Goal: Task Accomplishment & Management: Manage account settings

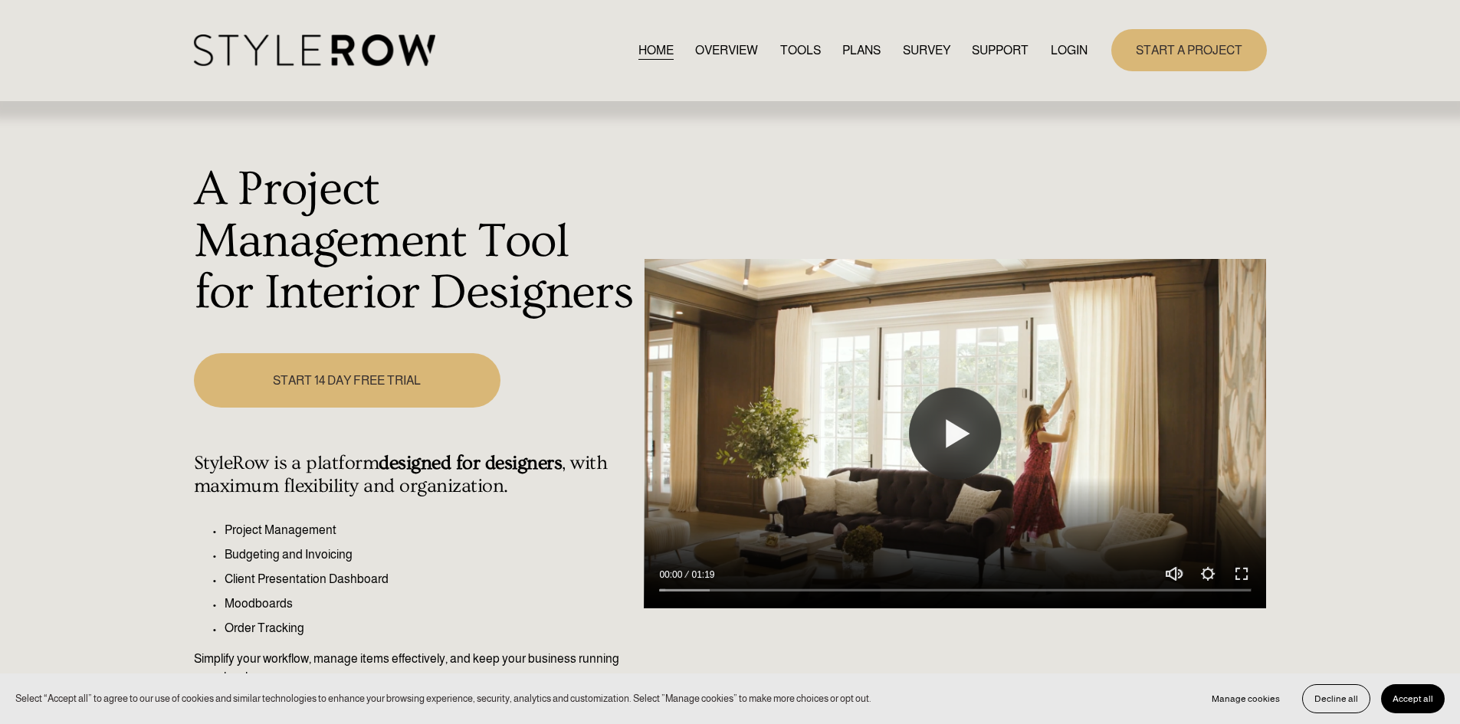
click at [1076, 52] on link "LOGIN" at bounding box center [1069, 50] width 37 height 21
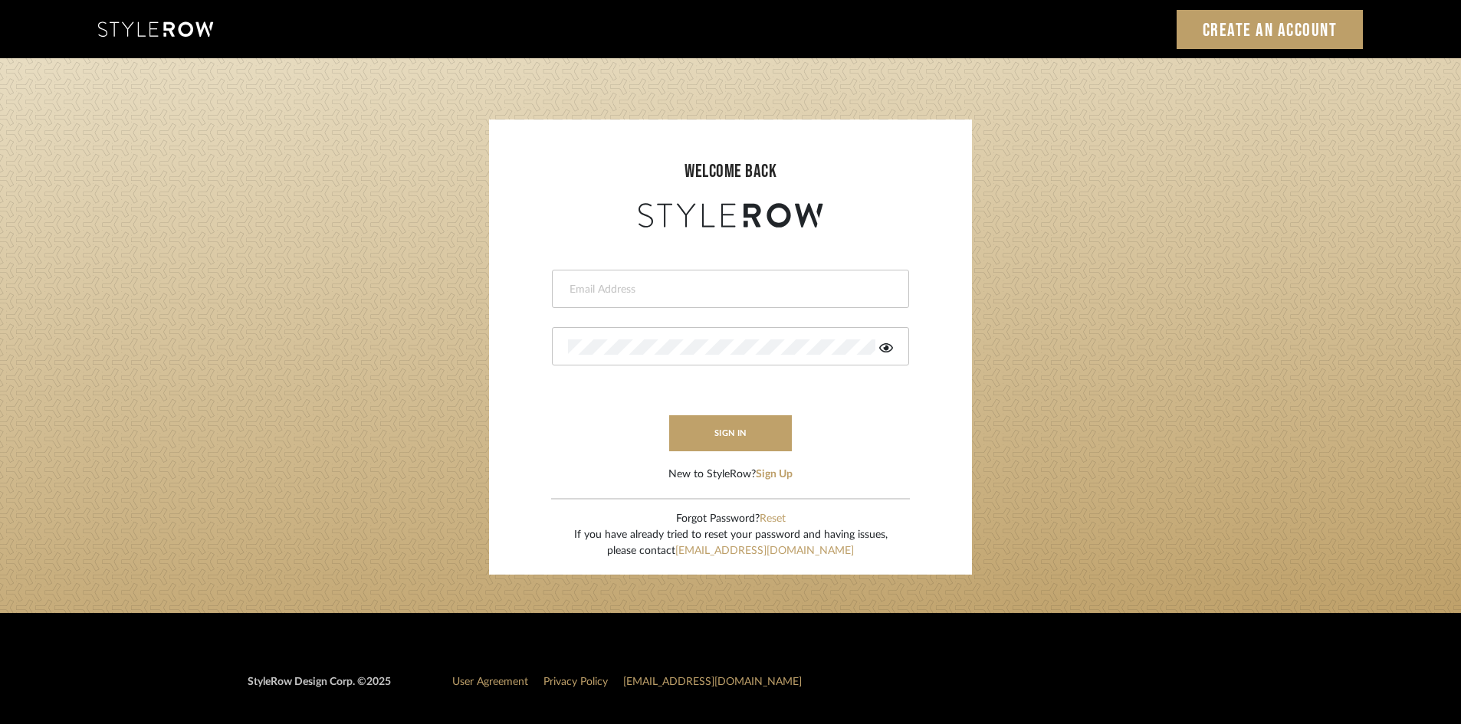
click at [665, 290] on input "email" at bounding box center [728, 289] width 321 height 15
type input "amy.tresbelleinteriors@gmail.com"
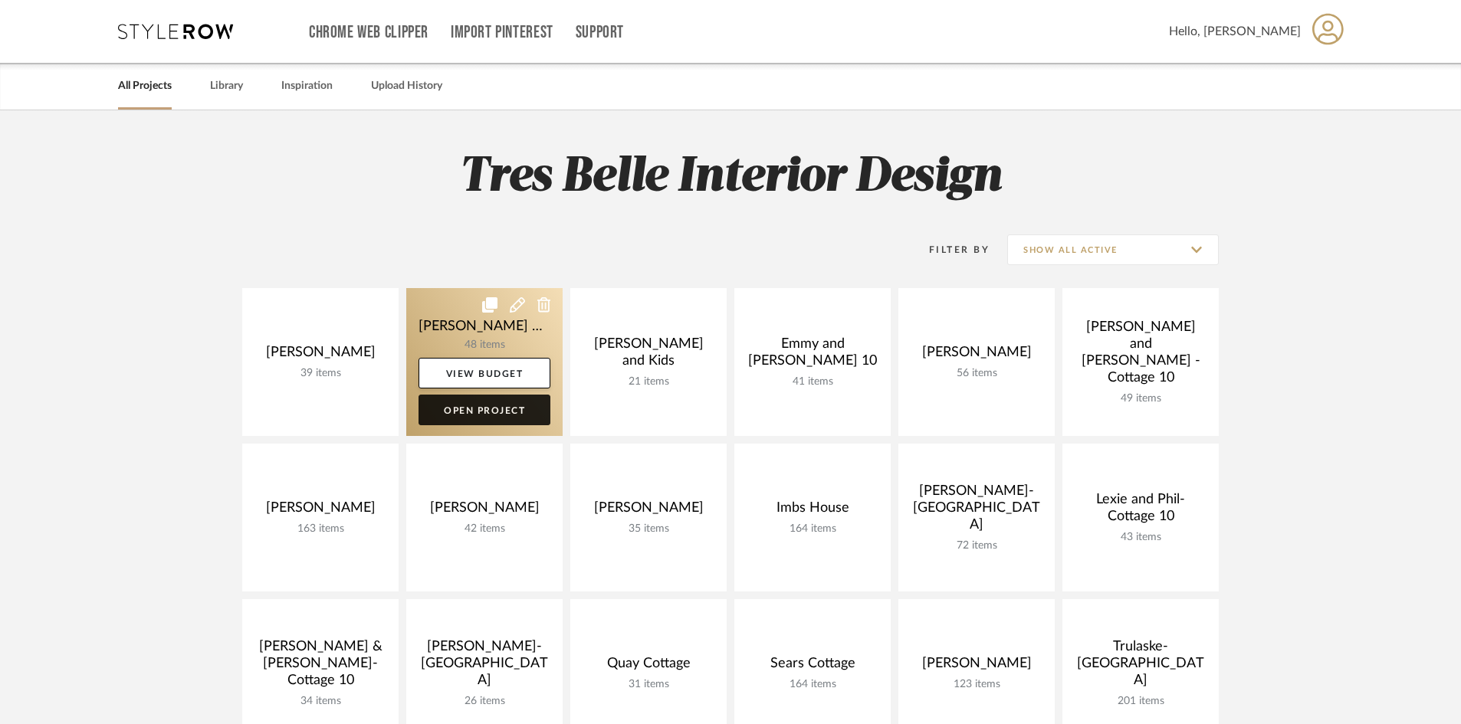
click at [501, 414] on link "Open Project" at bounding box center [484, 410] width 132 height 31
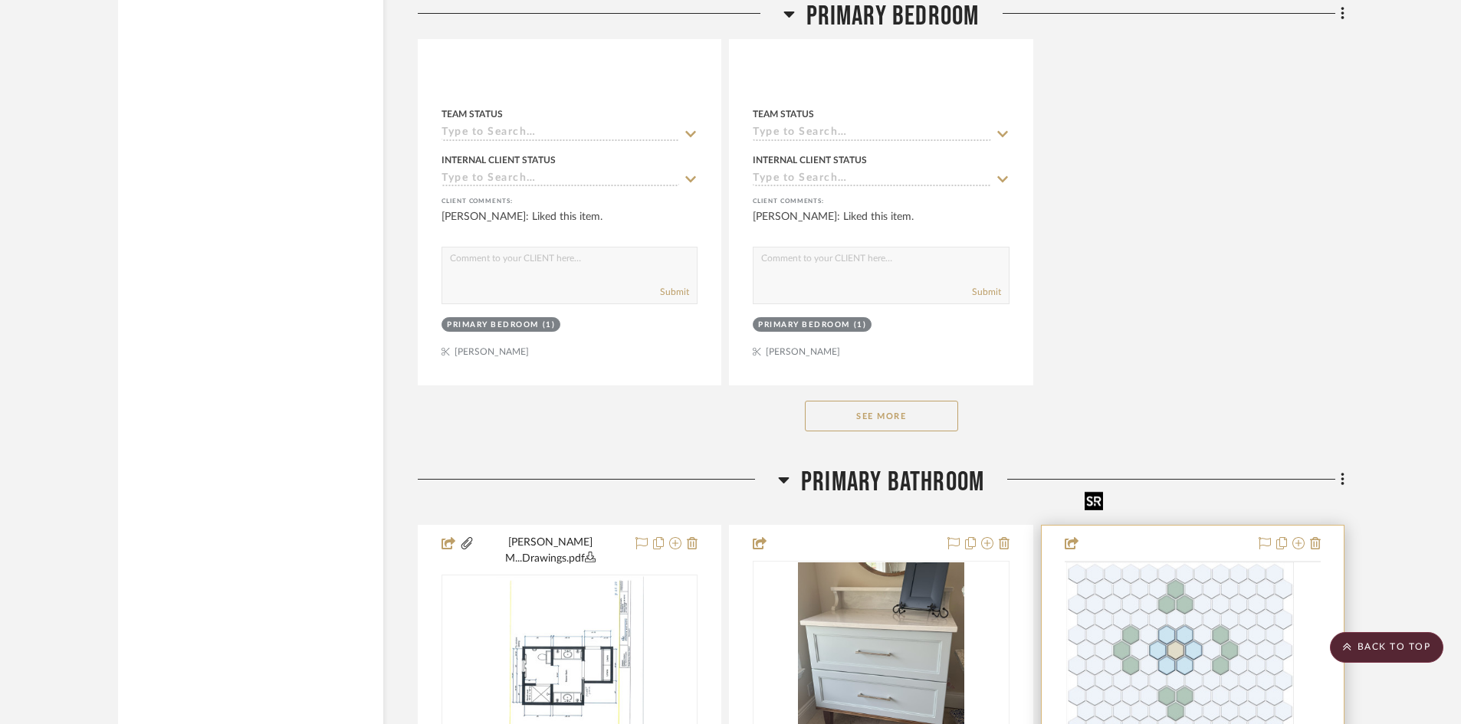
scroll to position [6592, 0]
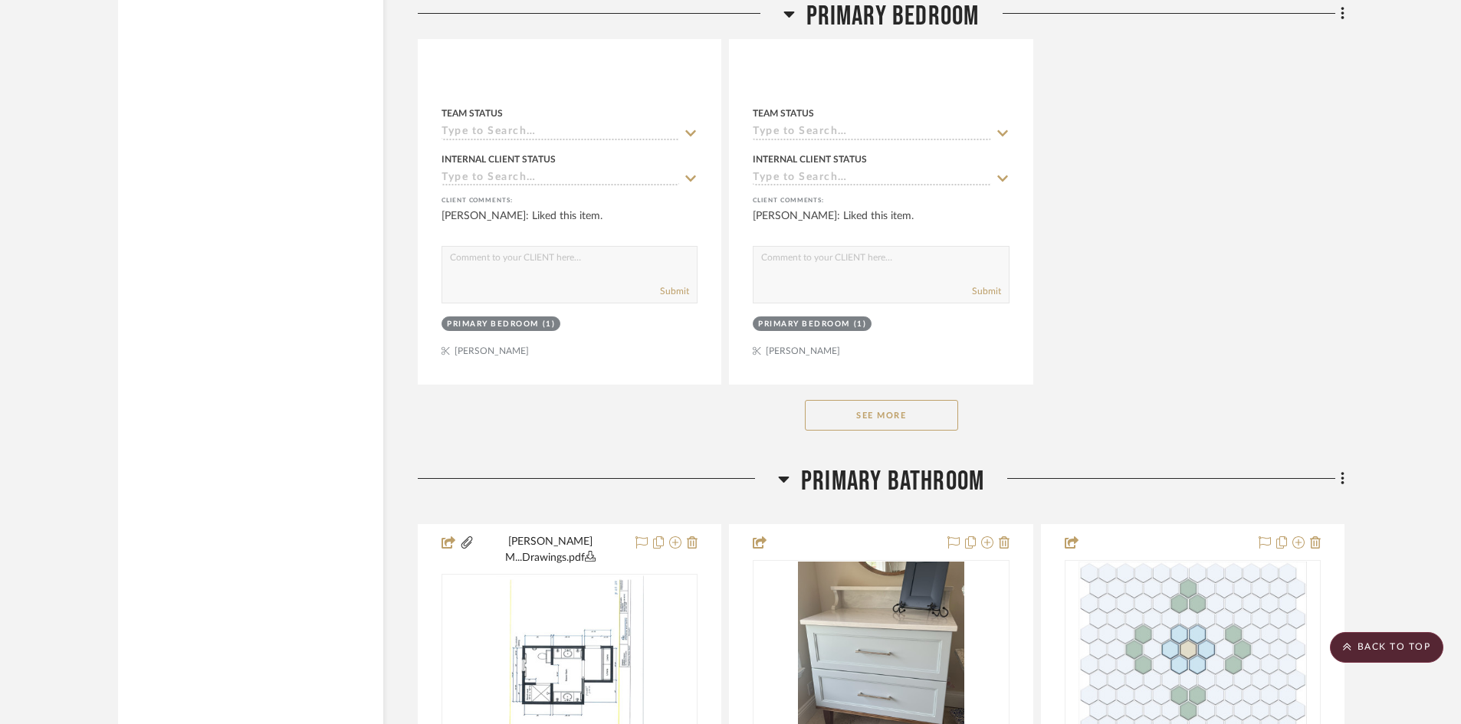
click at [866, 400] on button "See More" at bounding box center [881, 415] width 153 height 31
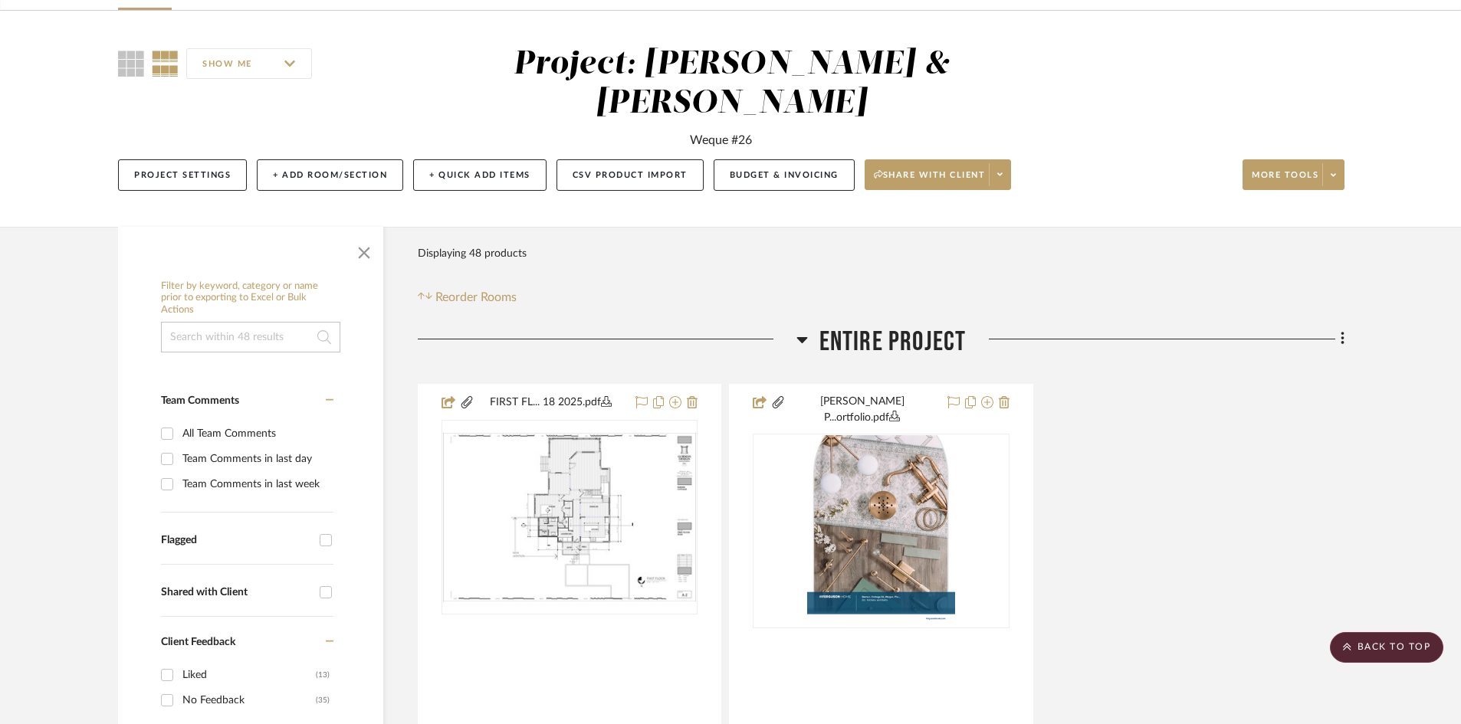
scroll to position [0, 0]
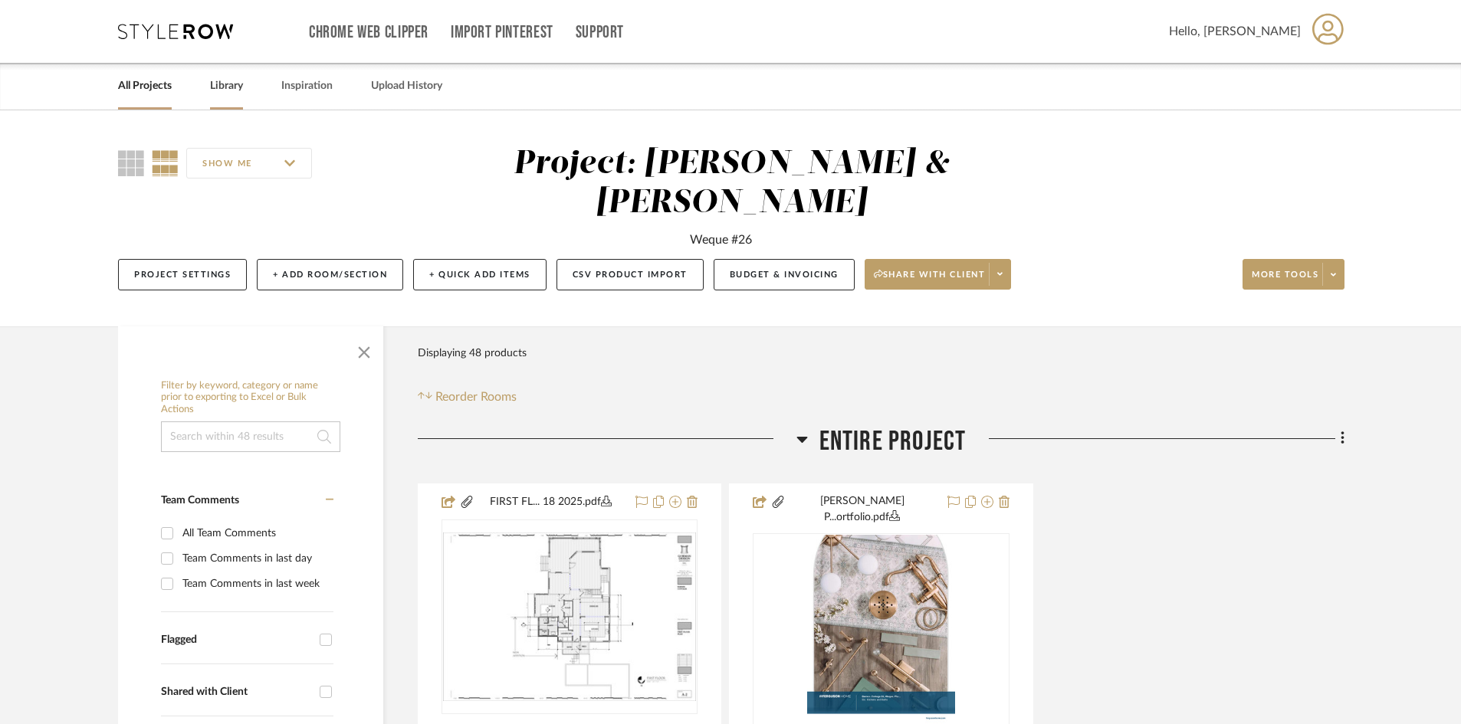
click at [234, 83] on link "Library" at bounding box center [226, 86] width 33 height 21
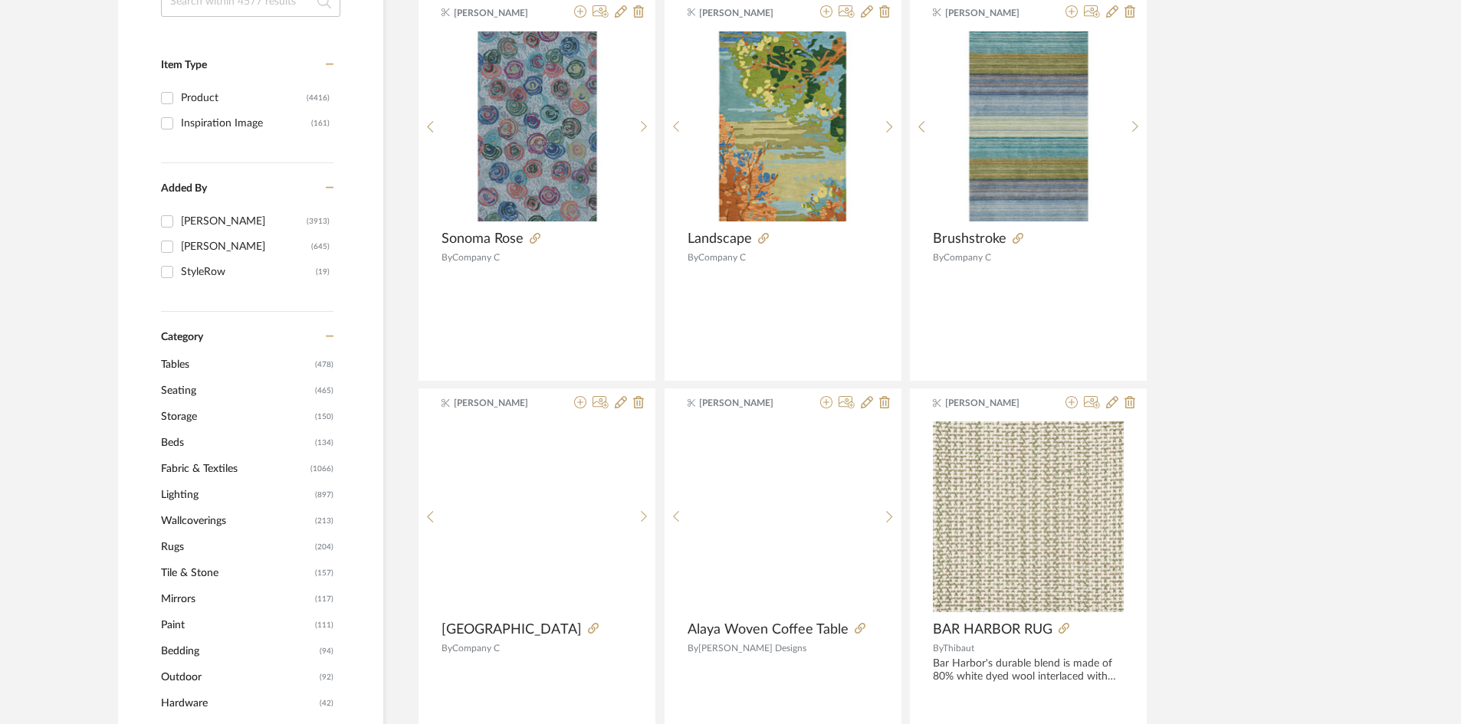
scroll to position [307, 0]
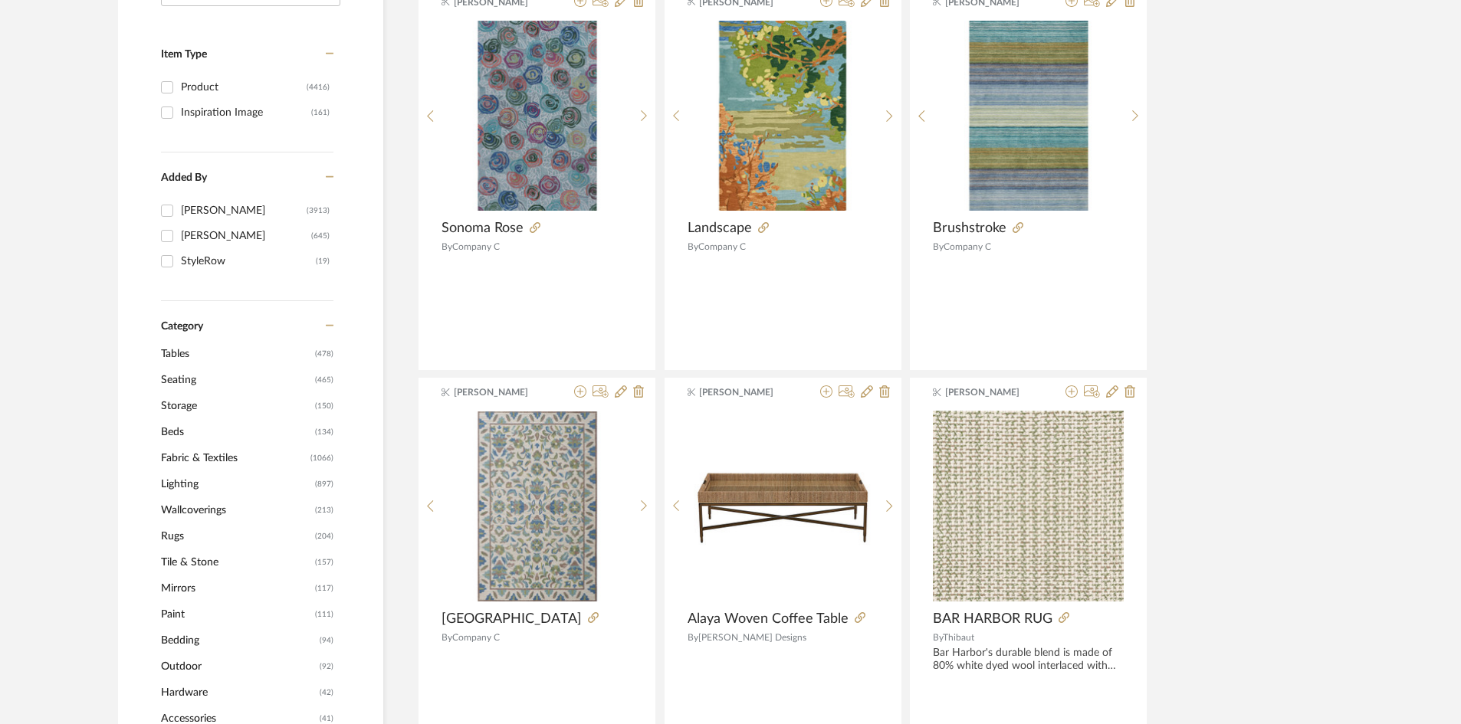
click at [213, 455] on span "Fabric & Textiles" at bounding box center [234, 458] width 146 height 26
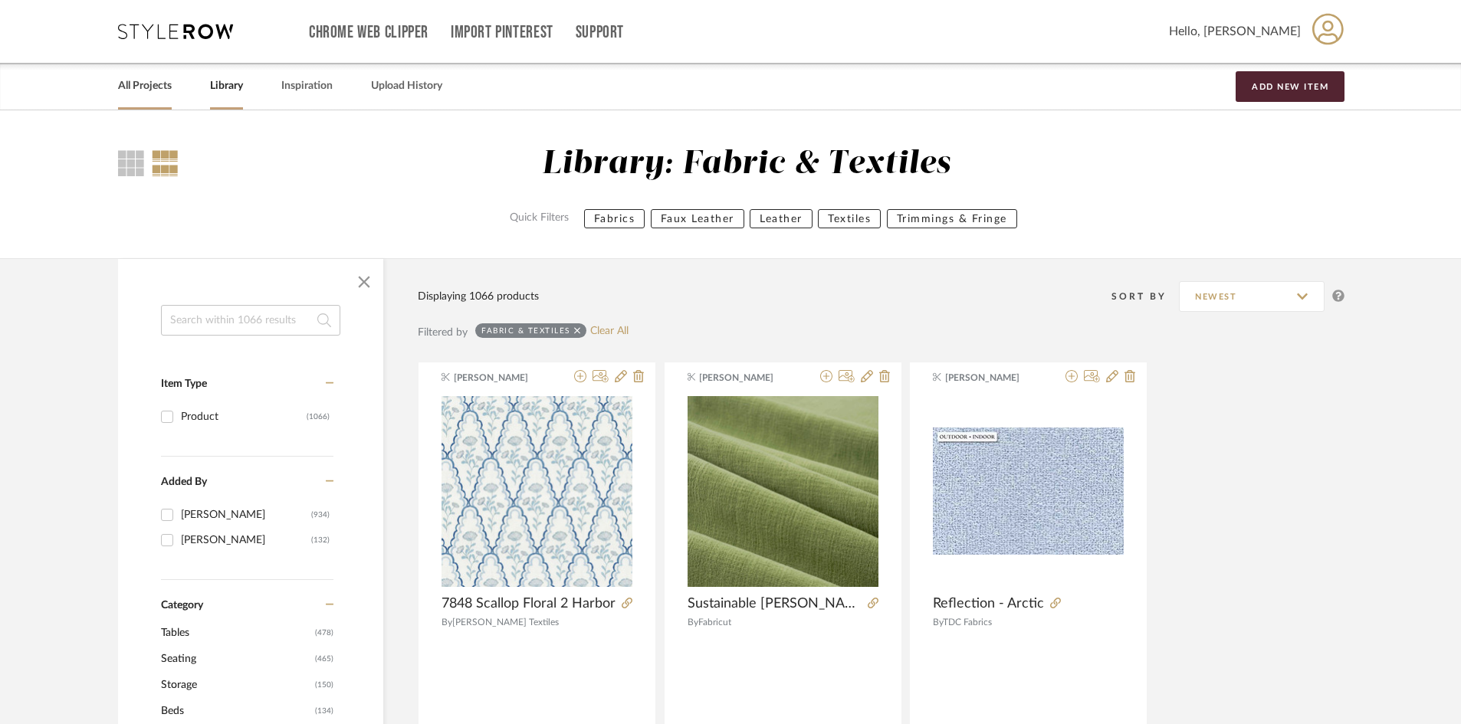
click at [159, 90] on link "All Projects" at bounding box center [145, 86] width 54 height 21
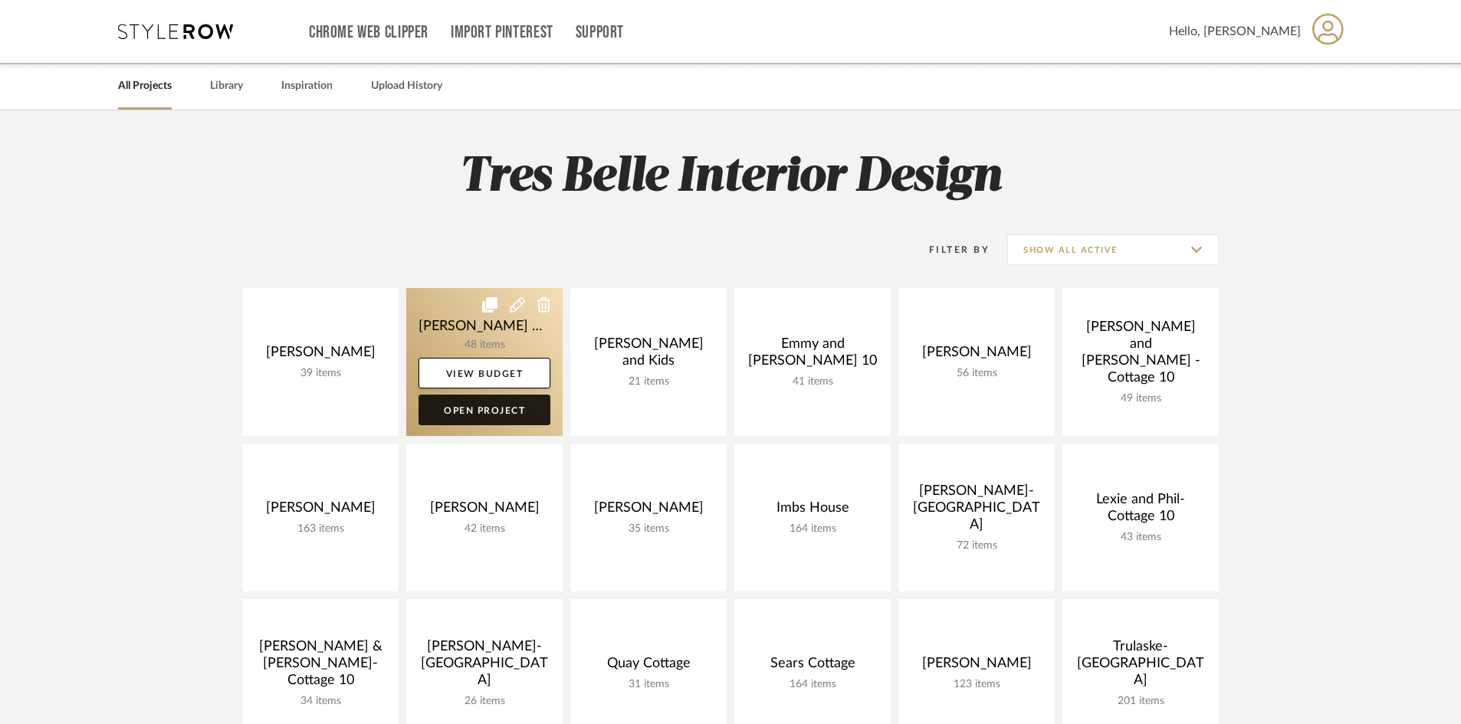
click at [501, 411] on link "Open Project" at bounding box center [484, 410] width 132 height 31
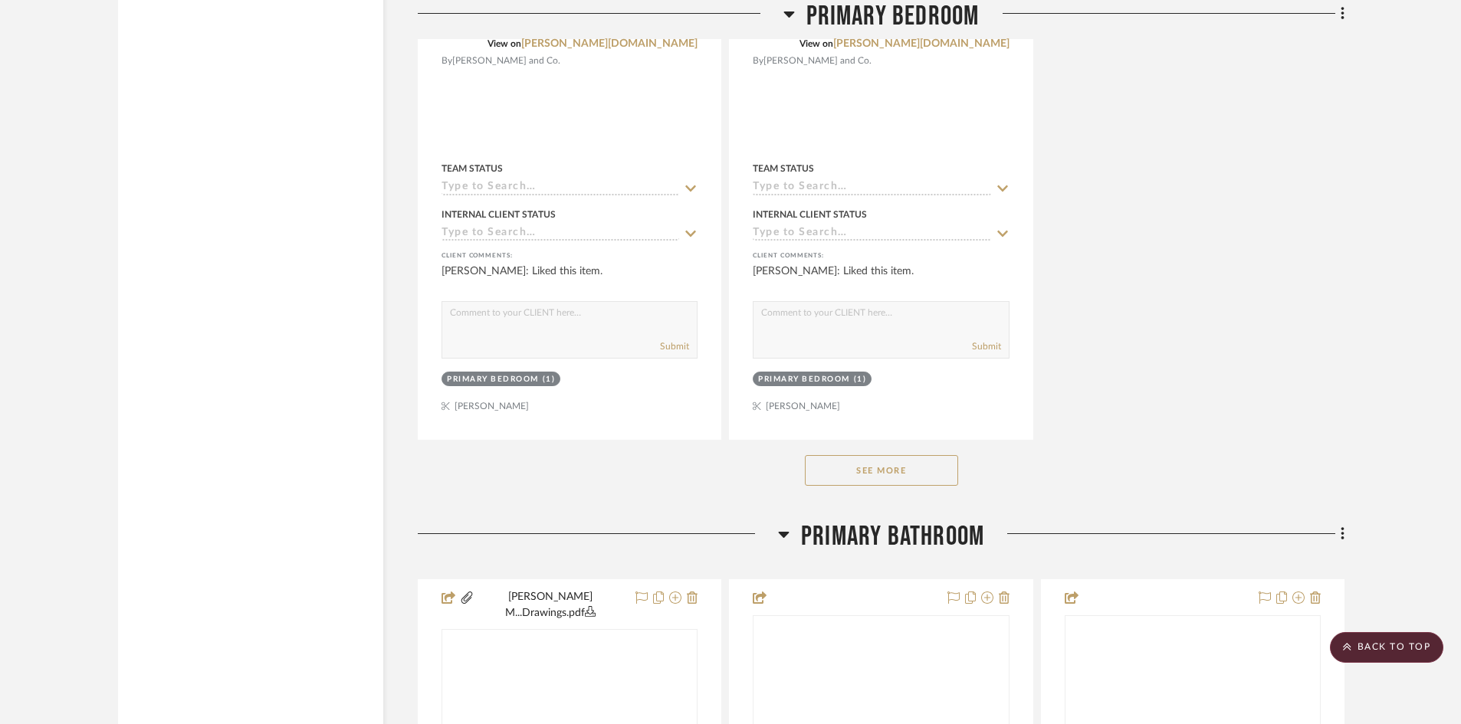
scroll to position [6592, 0]
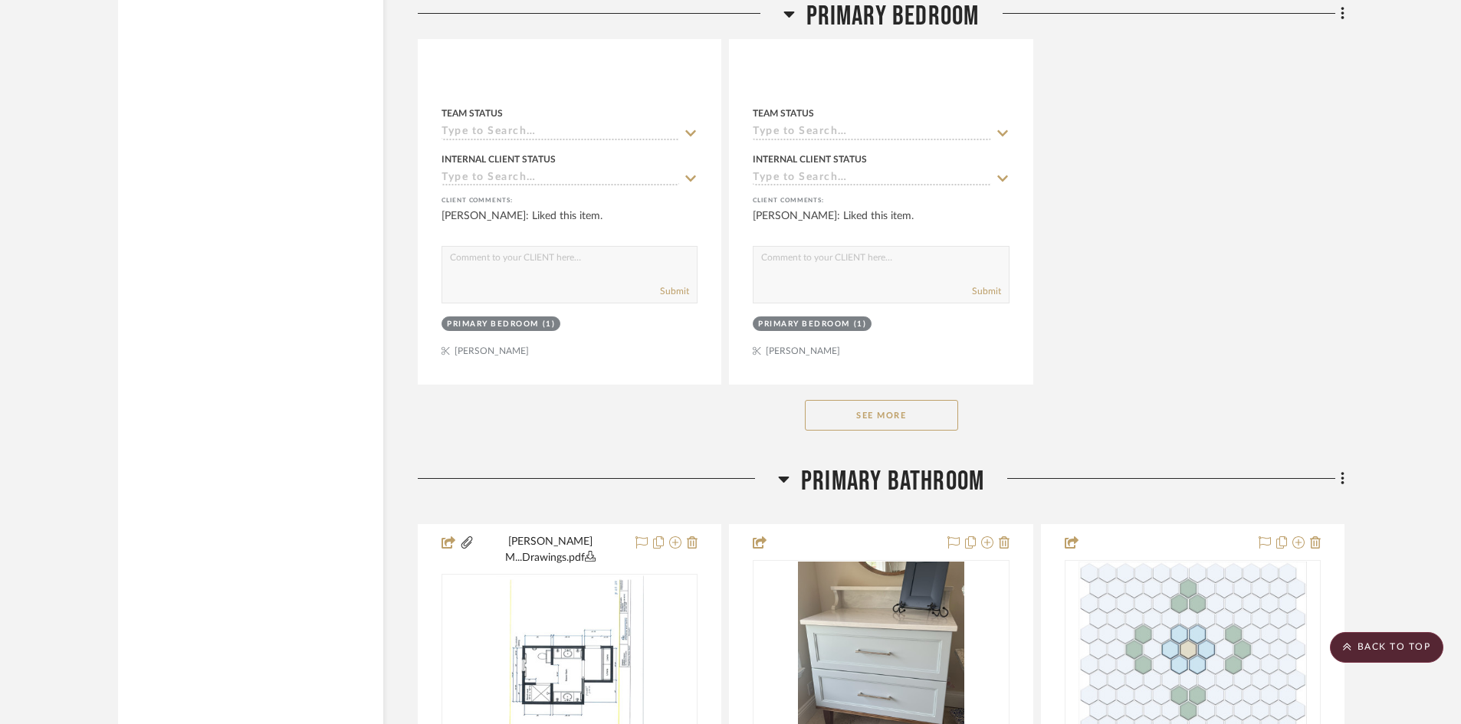
click at [866, 400] on button "See More" at bounding box center [881, 415] width 153 height 31
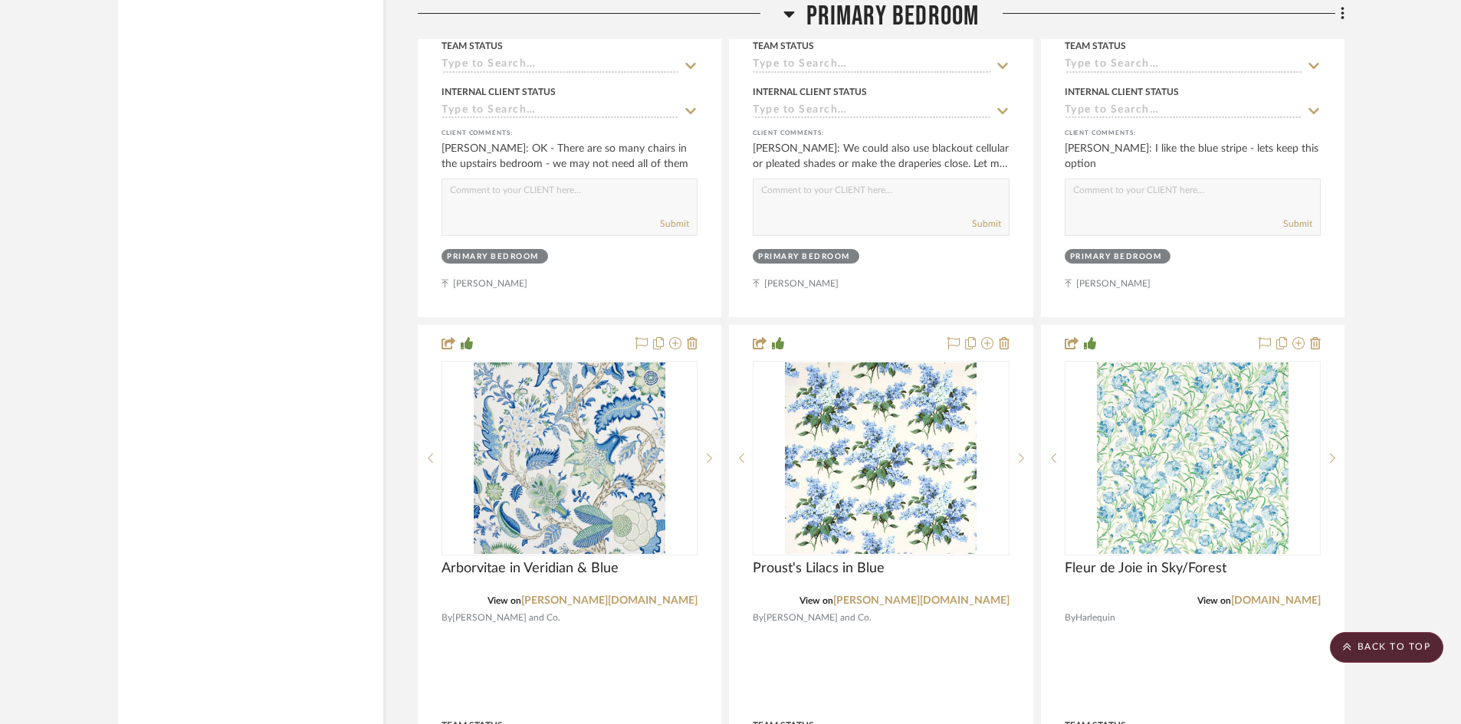
scroll to position [5979, 0]
click at [1412, 651] on scroll-to-top-button "BACK TO TOP" at bounding box center [1386, 647] width 113 height 31
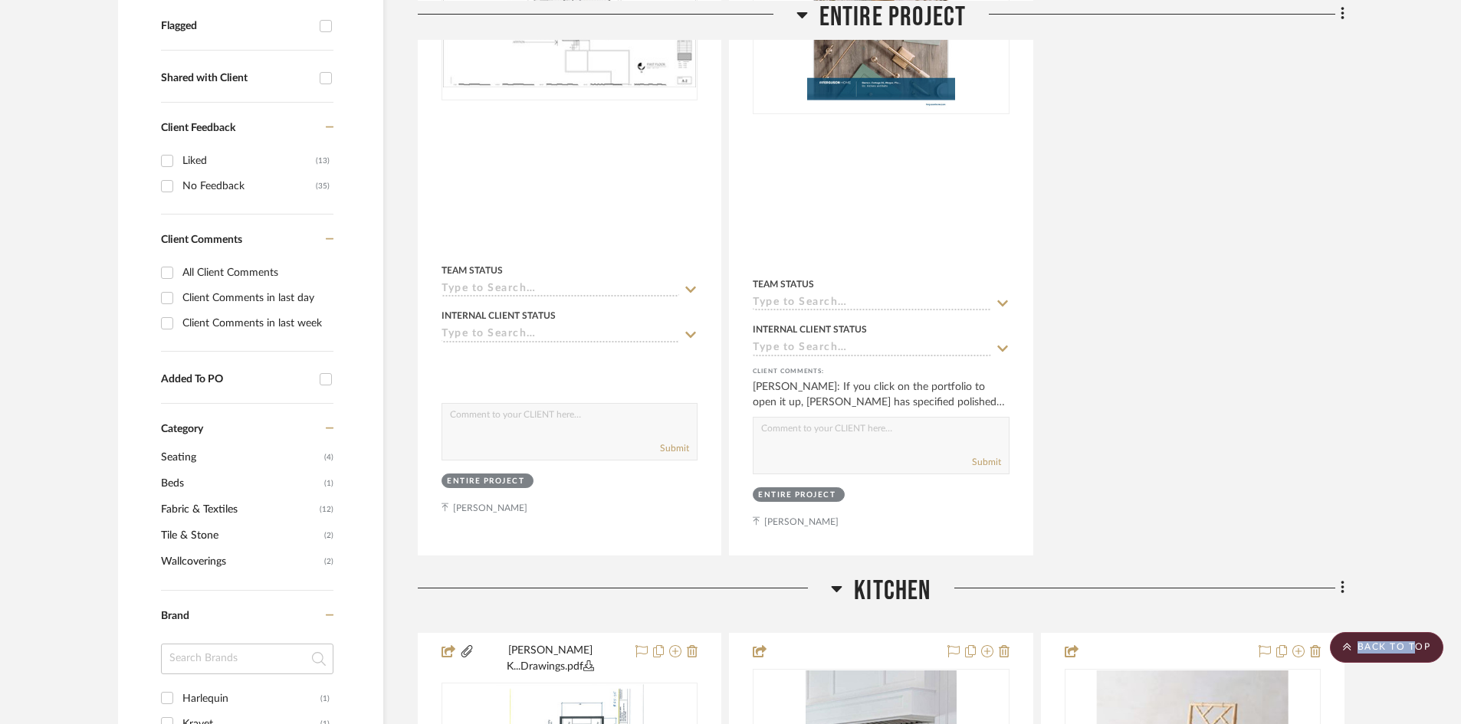
scroll to position [613, 0]
click at [1424, 646] on scroll-to-top-button "BACK TO TOP" at bounding box center [1386, 647] width 113 height 31
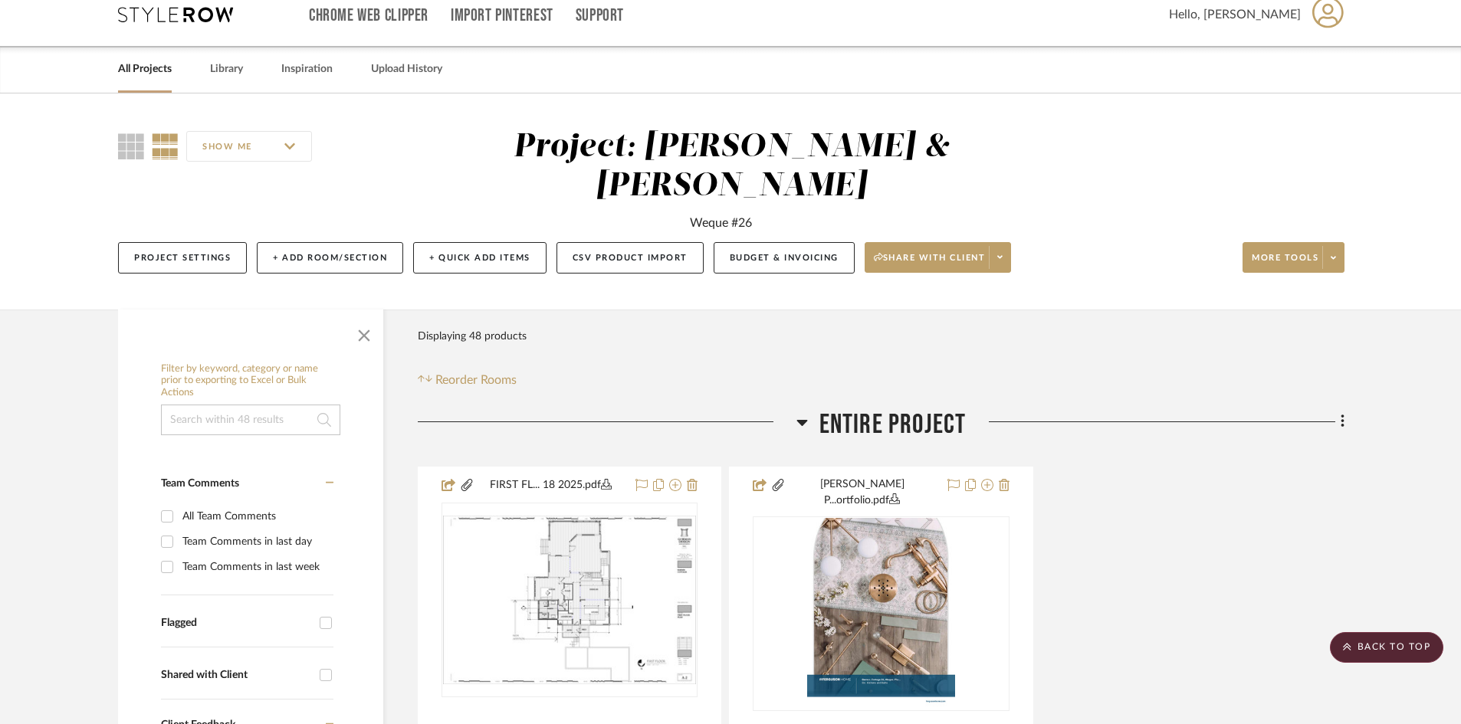
scroll to position [0, 0]
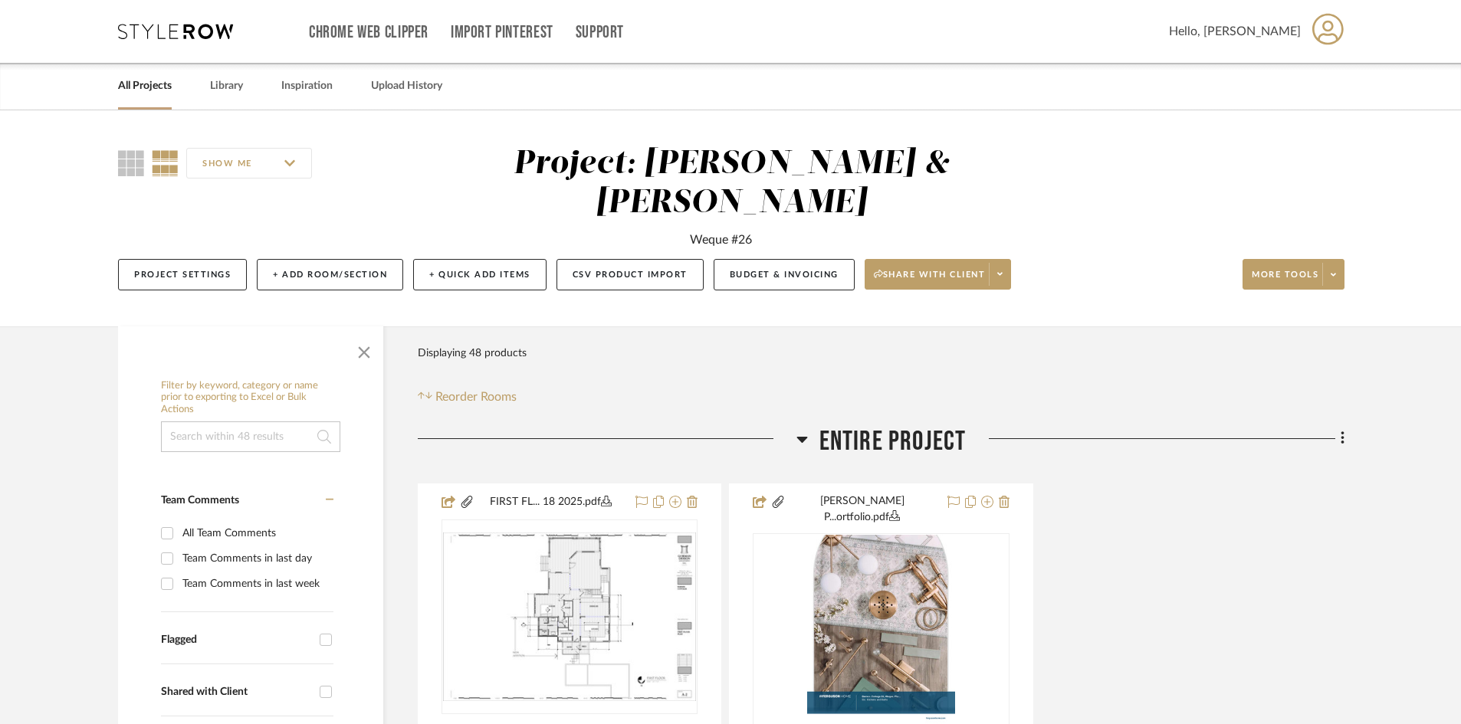
click at [1326, 28] on icon at bounding box center [1327, 29] width 31 height 32
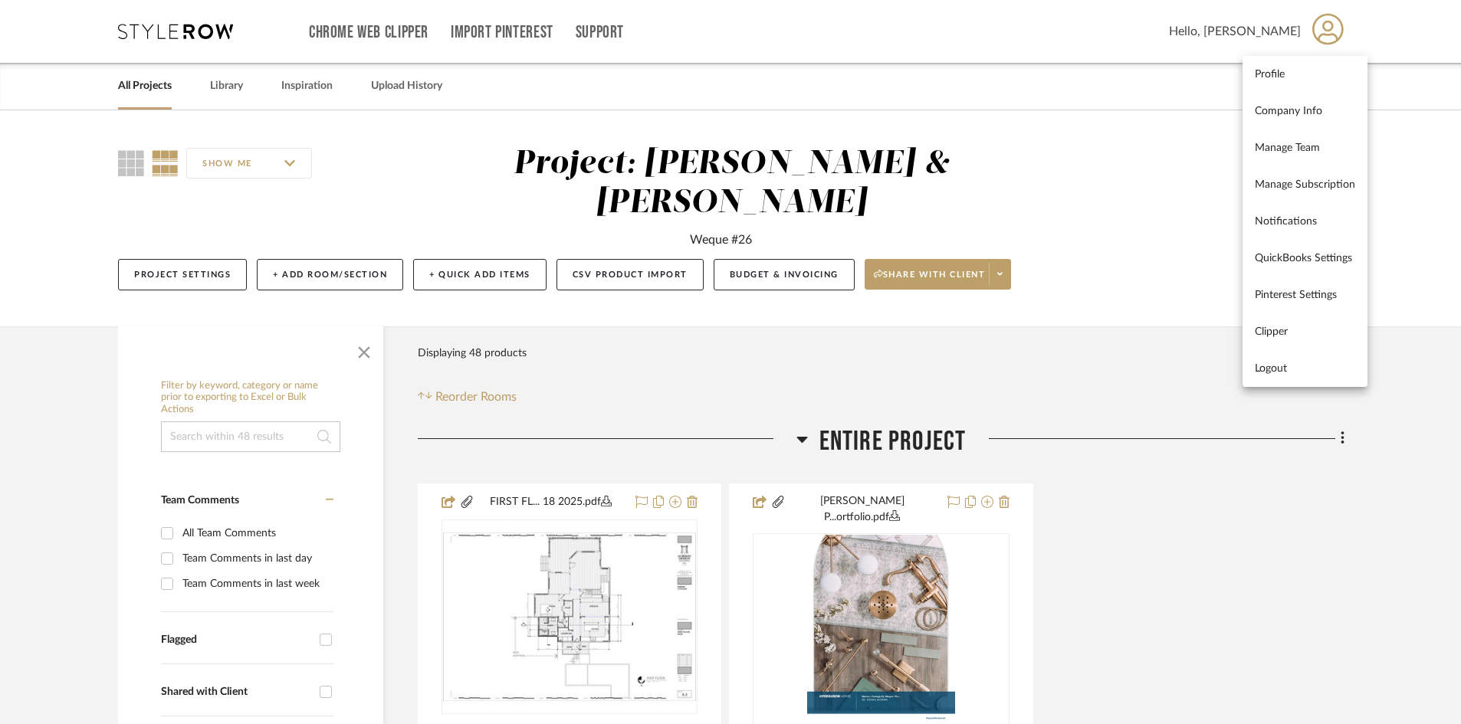
drag, startPoint x: 1265, startPoint y: 366, endPoint x: 1087, endPoint y: 292, distance: 193.4
click at [1265, 366] on span "Logout" at bounding box center [1305, 368] width 100 height 13
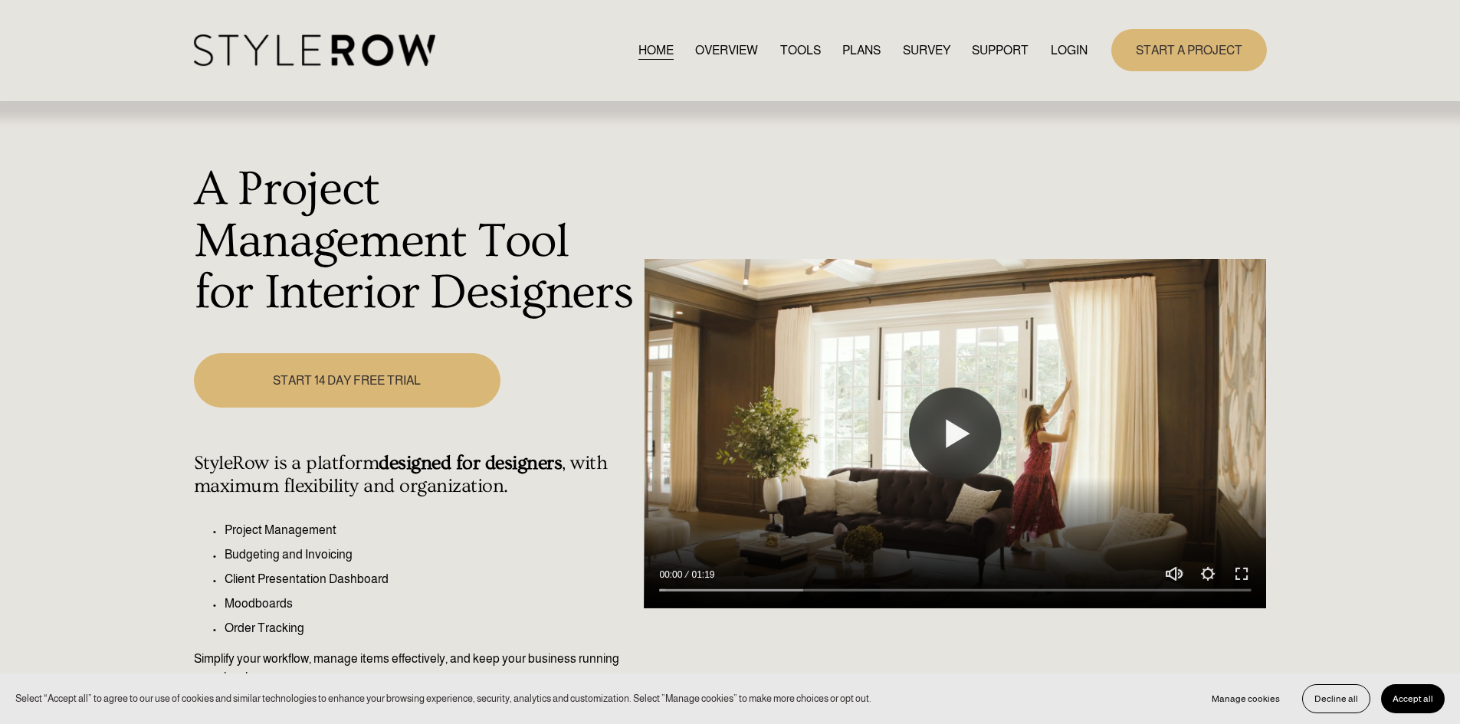
click at [1057, 47] on link "LOGIN" at bounding box center [1069, 50] width 37 height 21
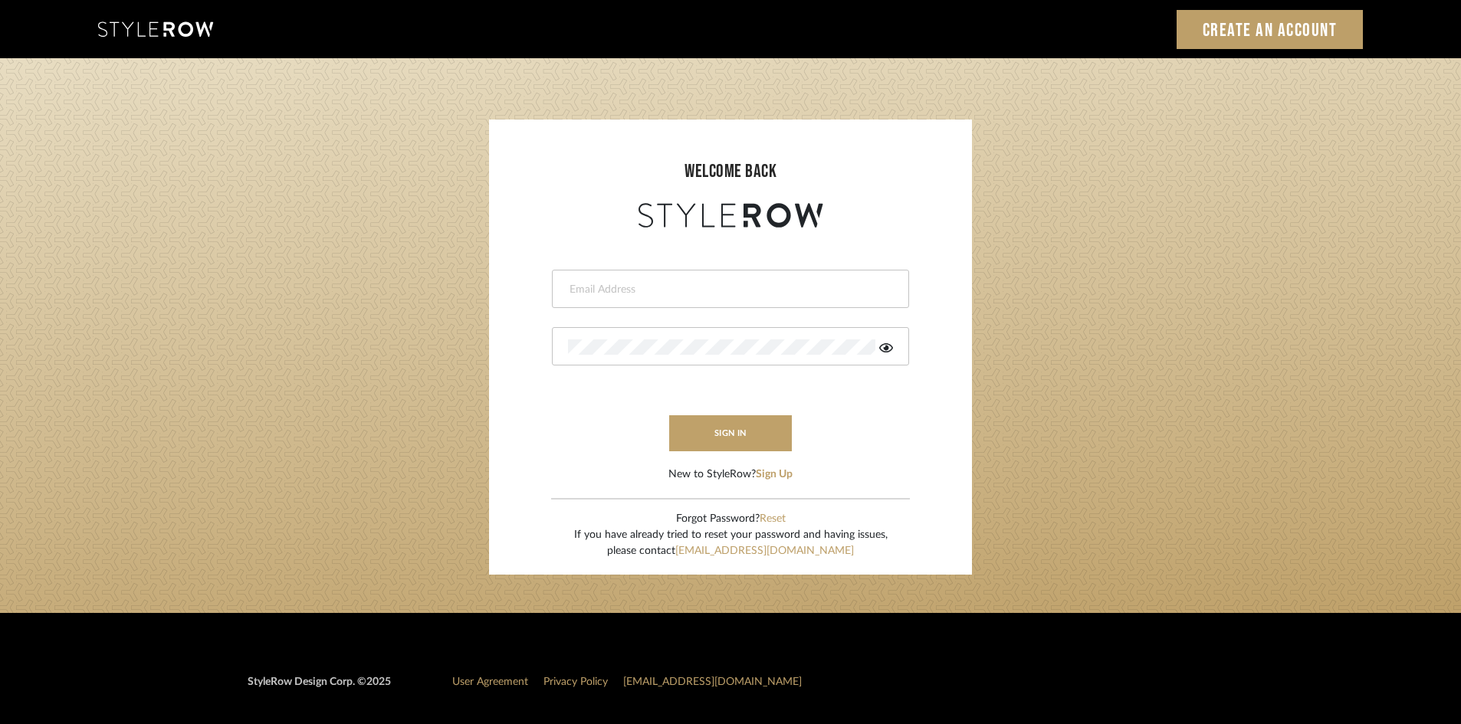
click at [668, 290] on input "email" at bounding box center [728, 289] width 321 height 15
type input "amy.tresbelleinteriors@gmail.com"
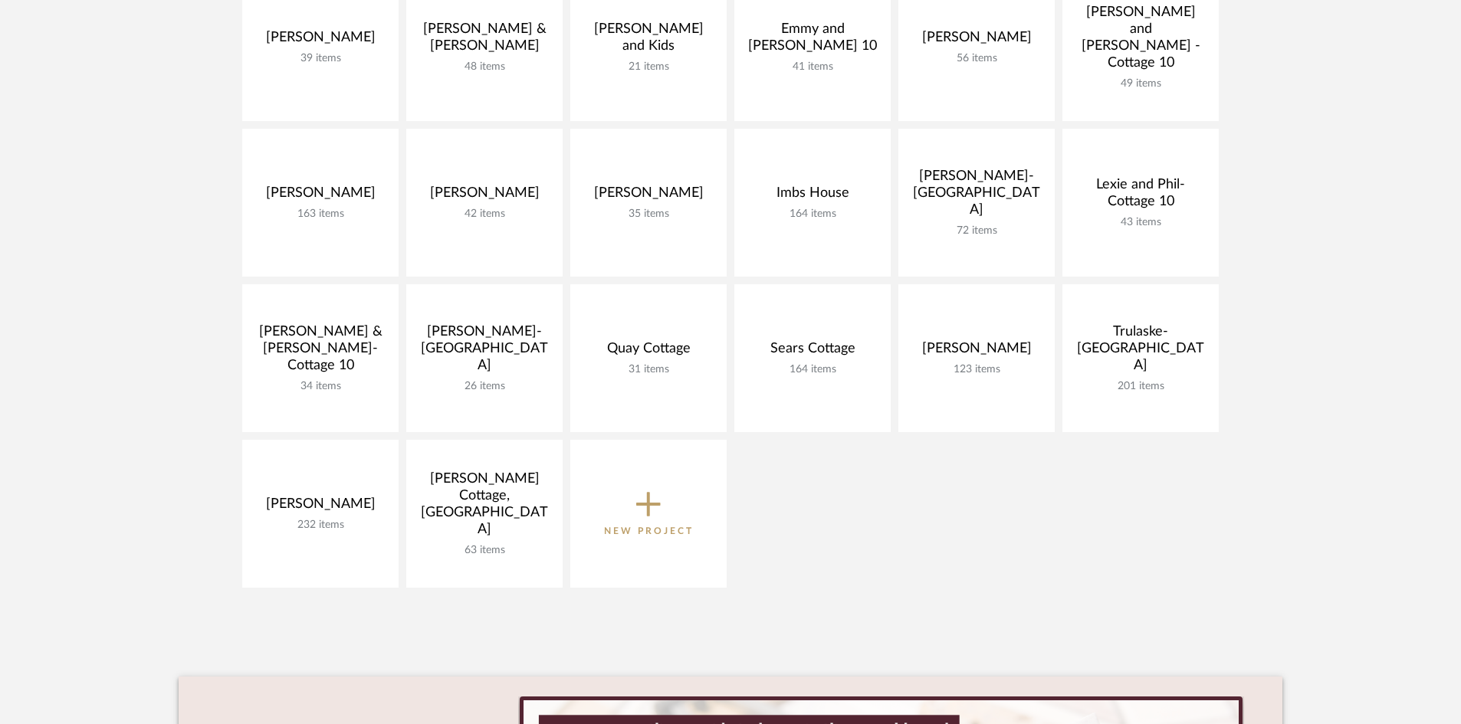
scroll to position [383, 0]
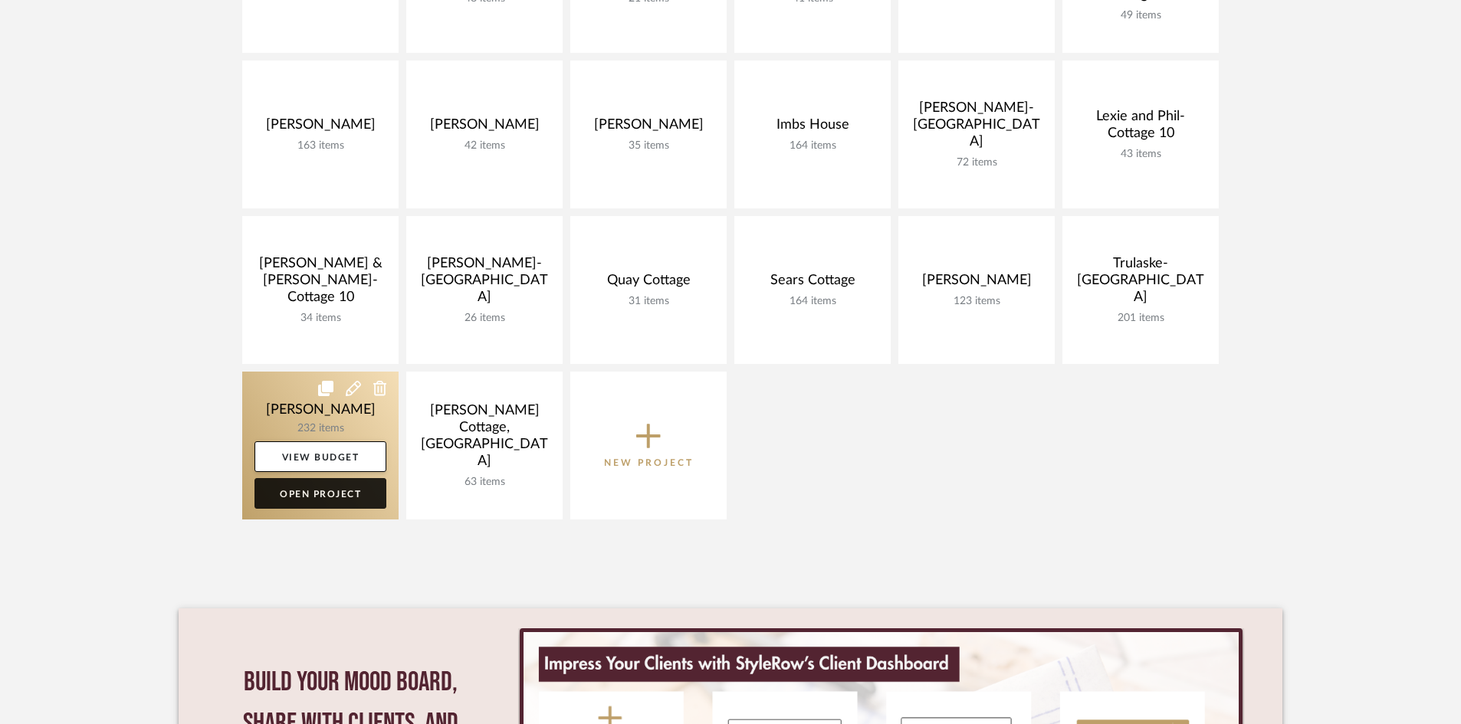
click at [296, 502] on link "Open Project" at bounding box center [320, 493] width 132 height 31
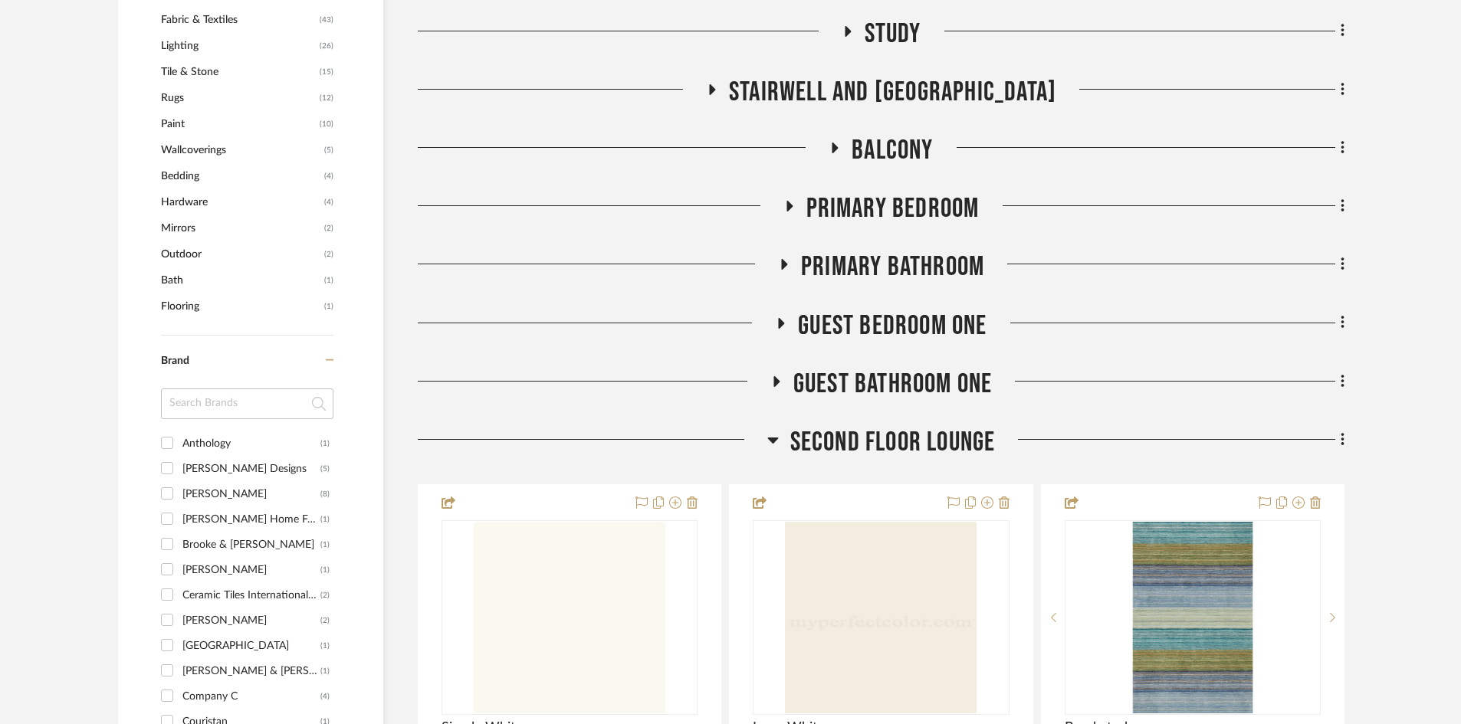
scroll to position [1380, 0]
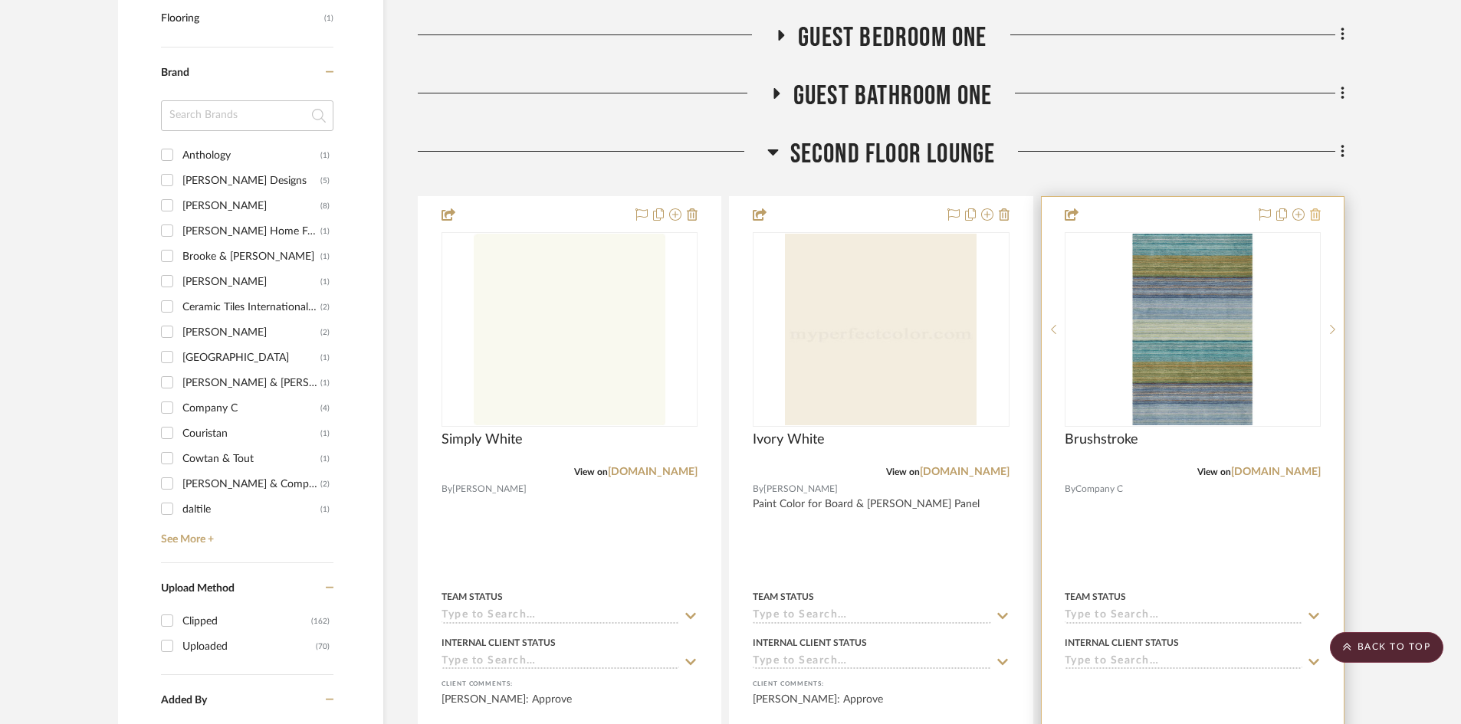
click at [1317, 216] on icon at bounding box center [1315, 214] width 11 height 12
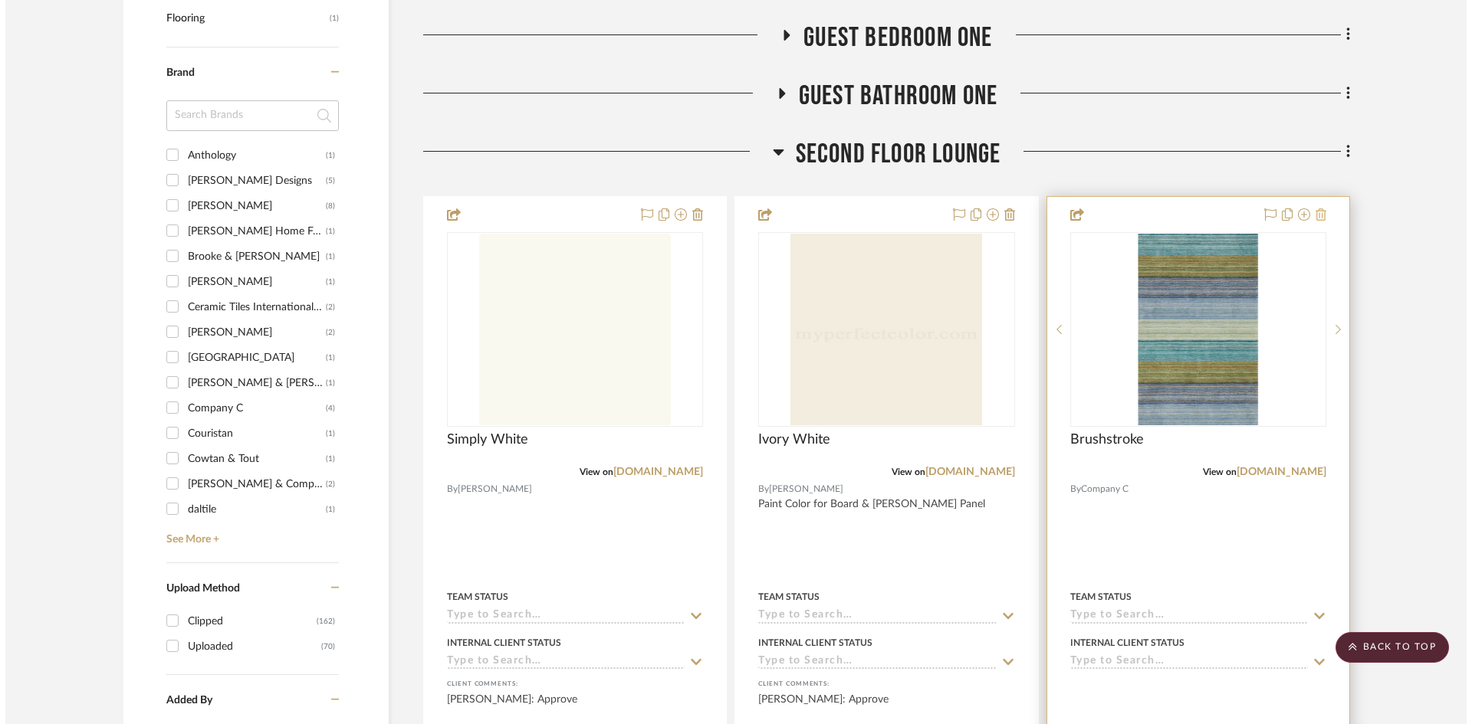
scroll to position [0, 0]
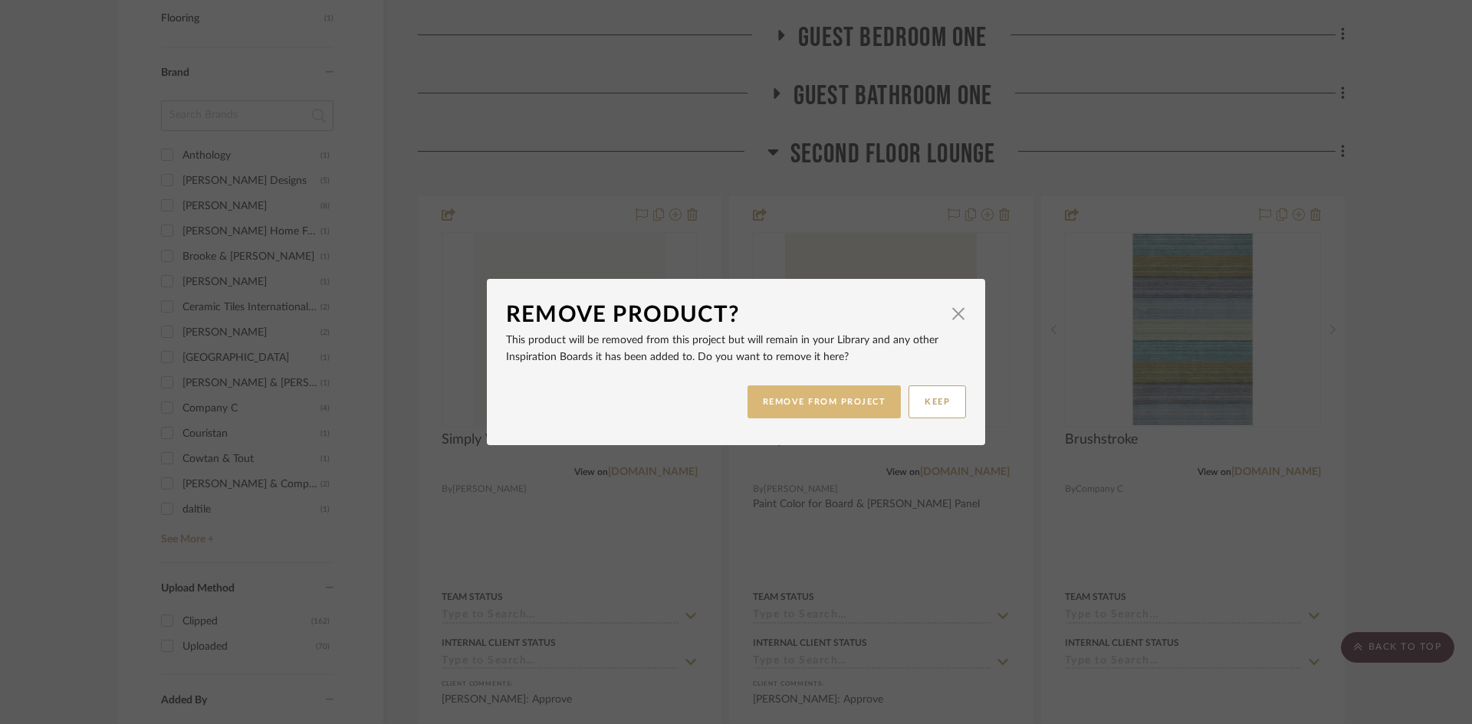
click at [831, 402] on button "REMOVE FROM PROJECT" at bounding box center [824, 402] width 154 height 33
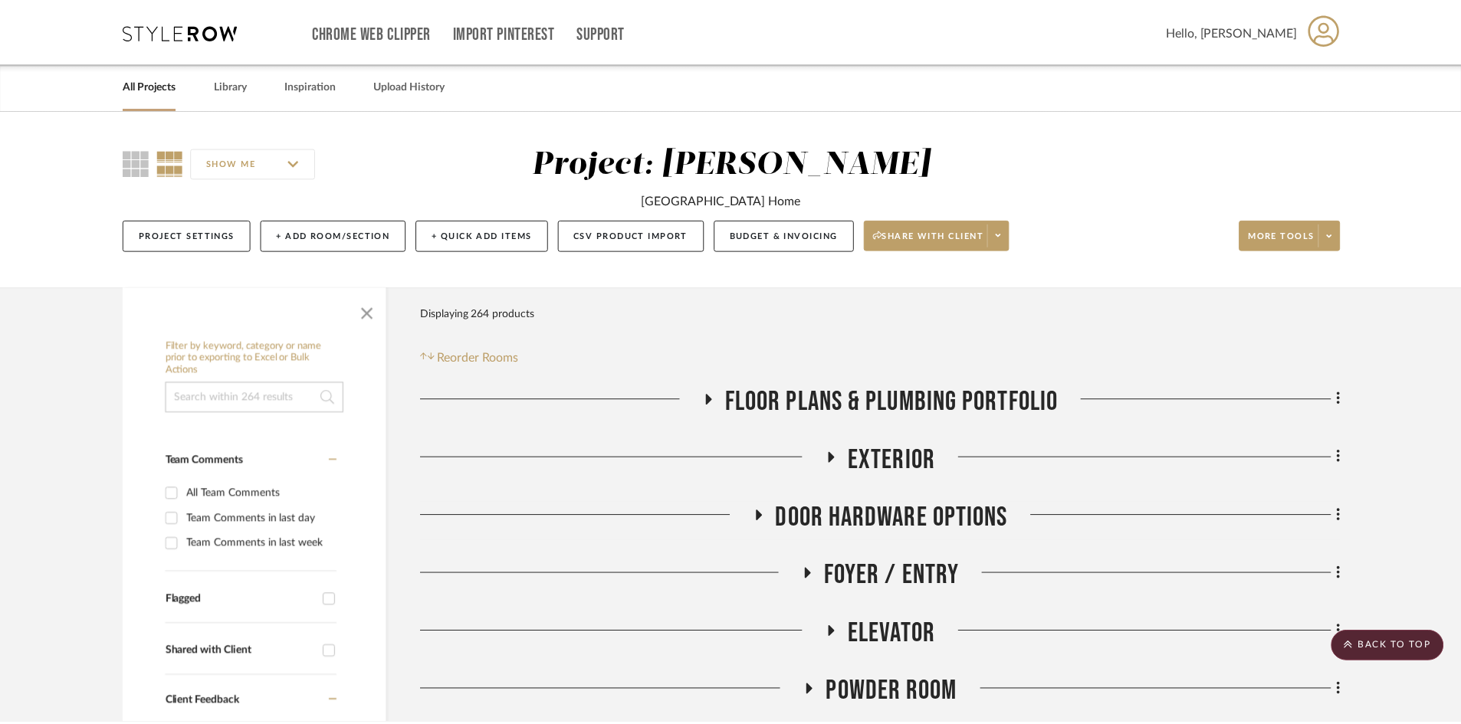
scroll to position [1380, 0]
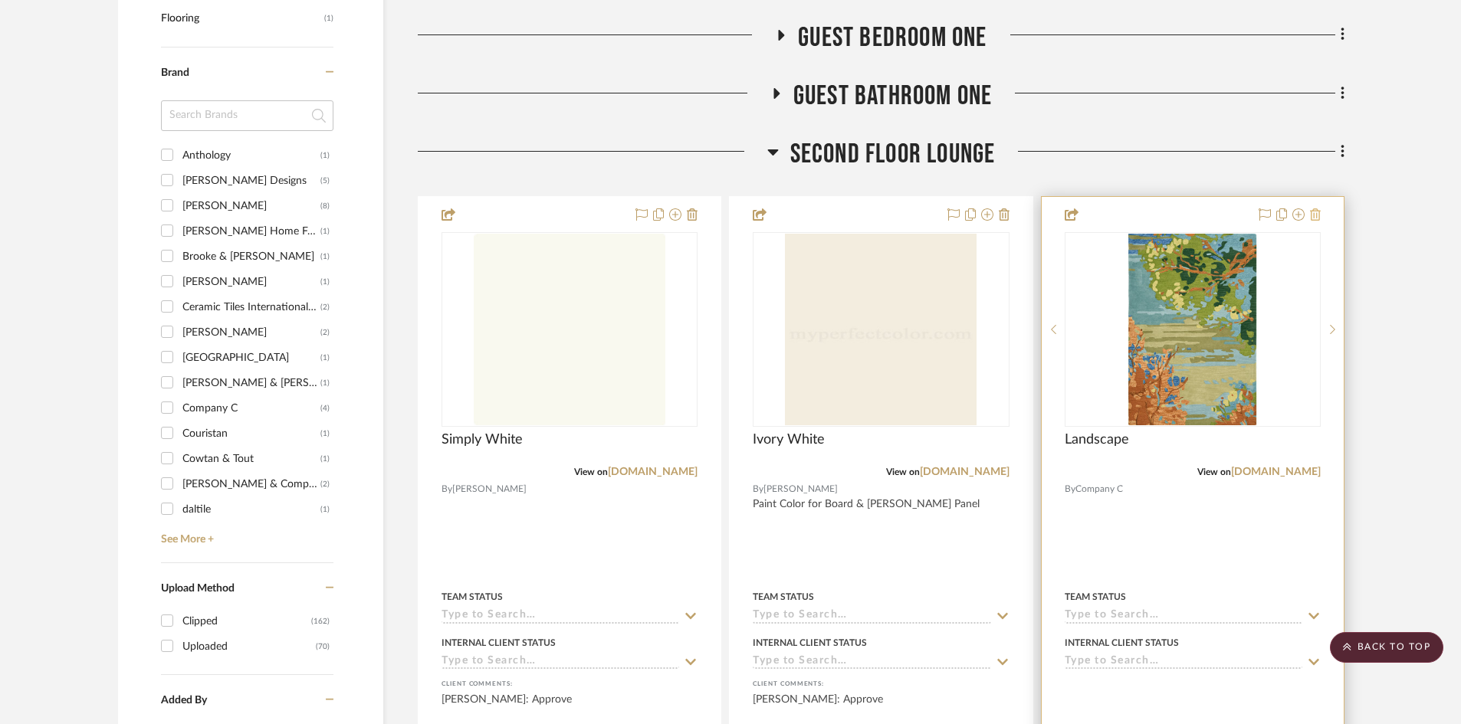
click at [1316, 214] on icon at bounding box center [1315, 214] width 11 height 12
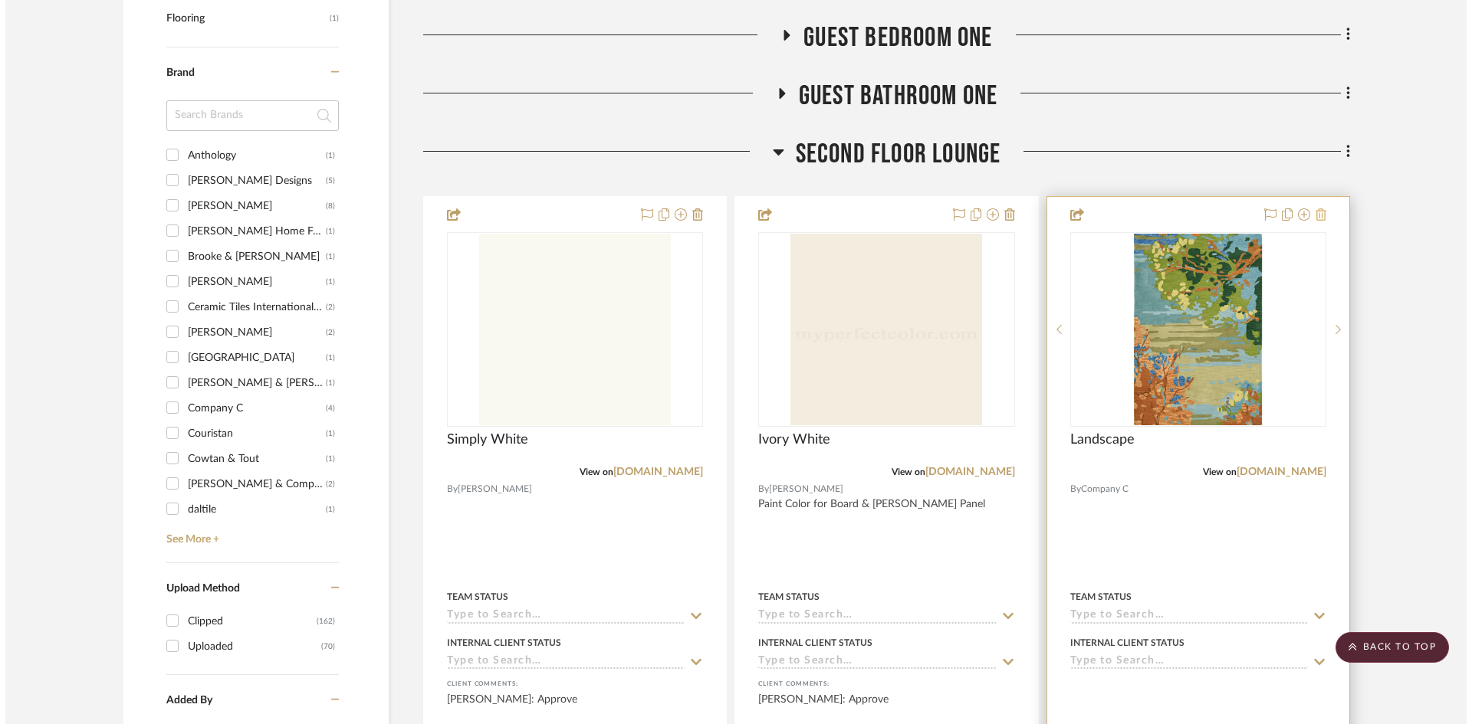
scroll to position [0, 0]
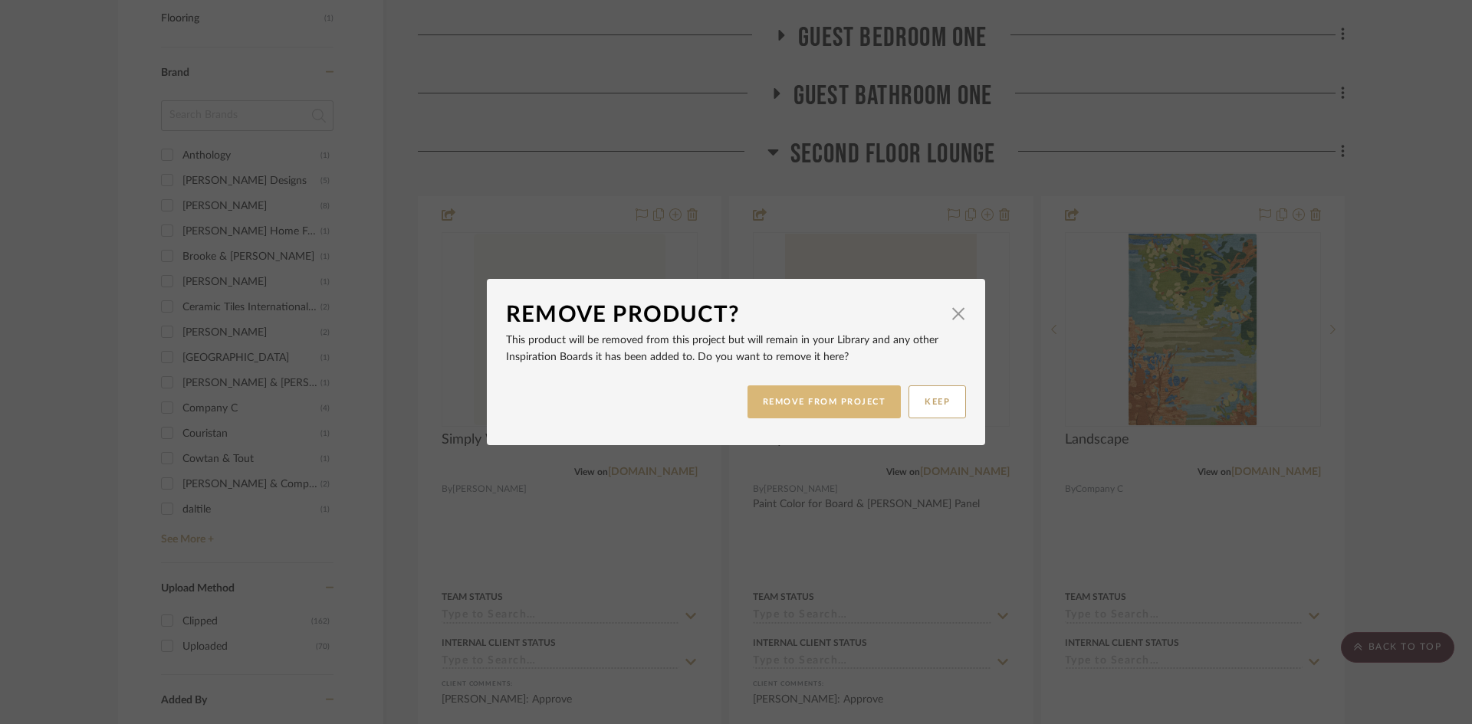
click at [873, 399] on button "REMOVE FROM PROJECT" at bounding box center [824, 402] width 154 height 33
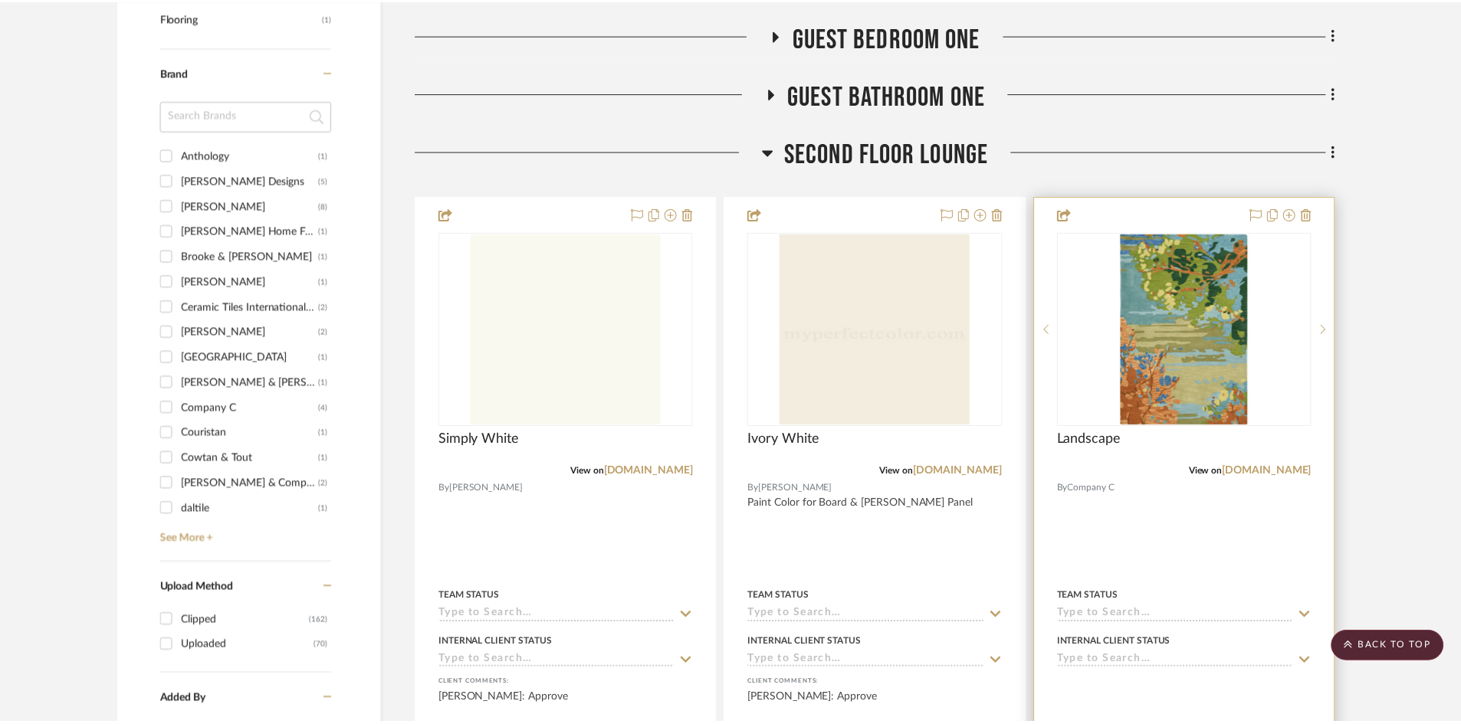
scroll to position [1380, 0]
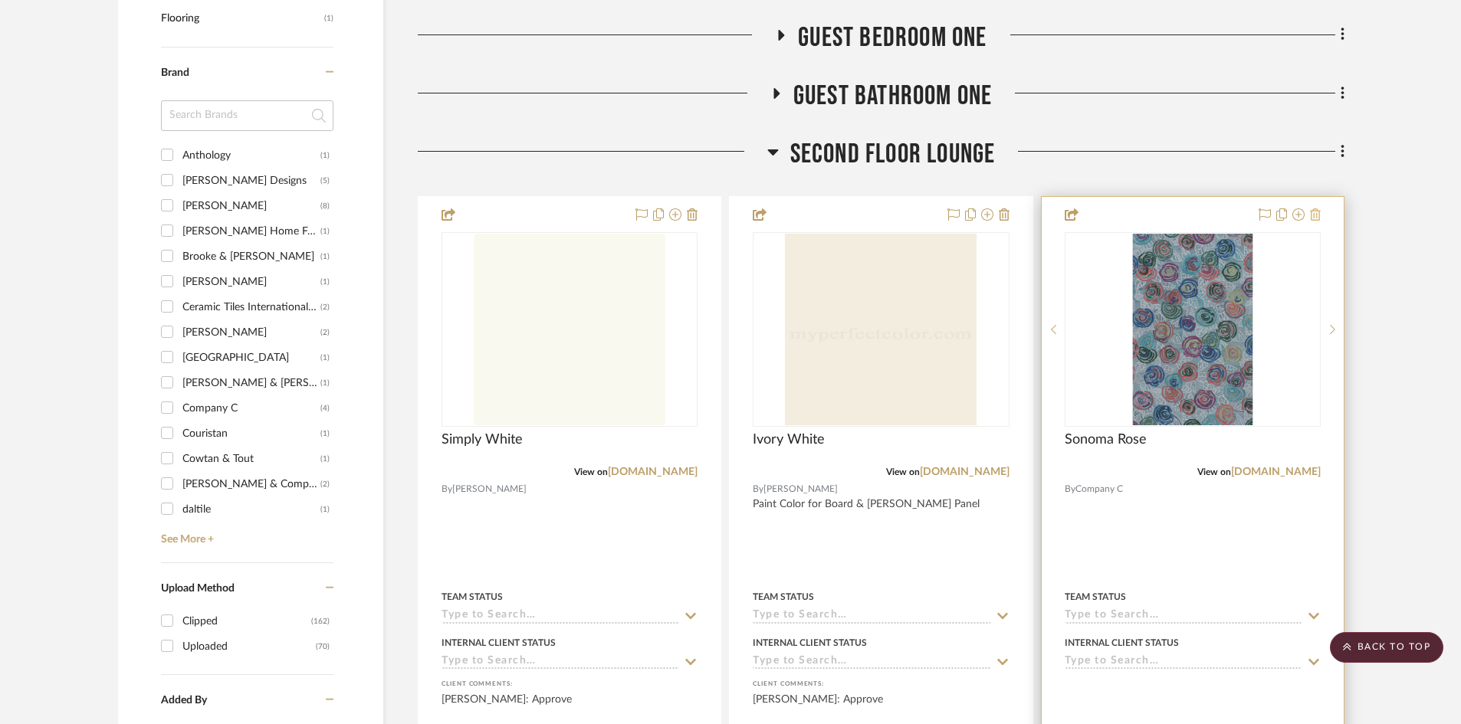
click at [1318, 215] on icon at bounding box center [1315, 214] width 11 height 12
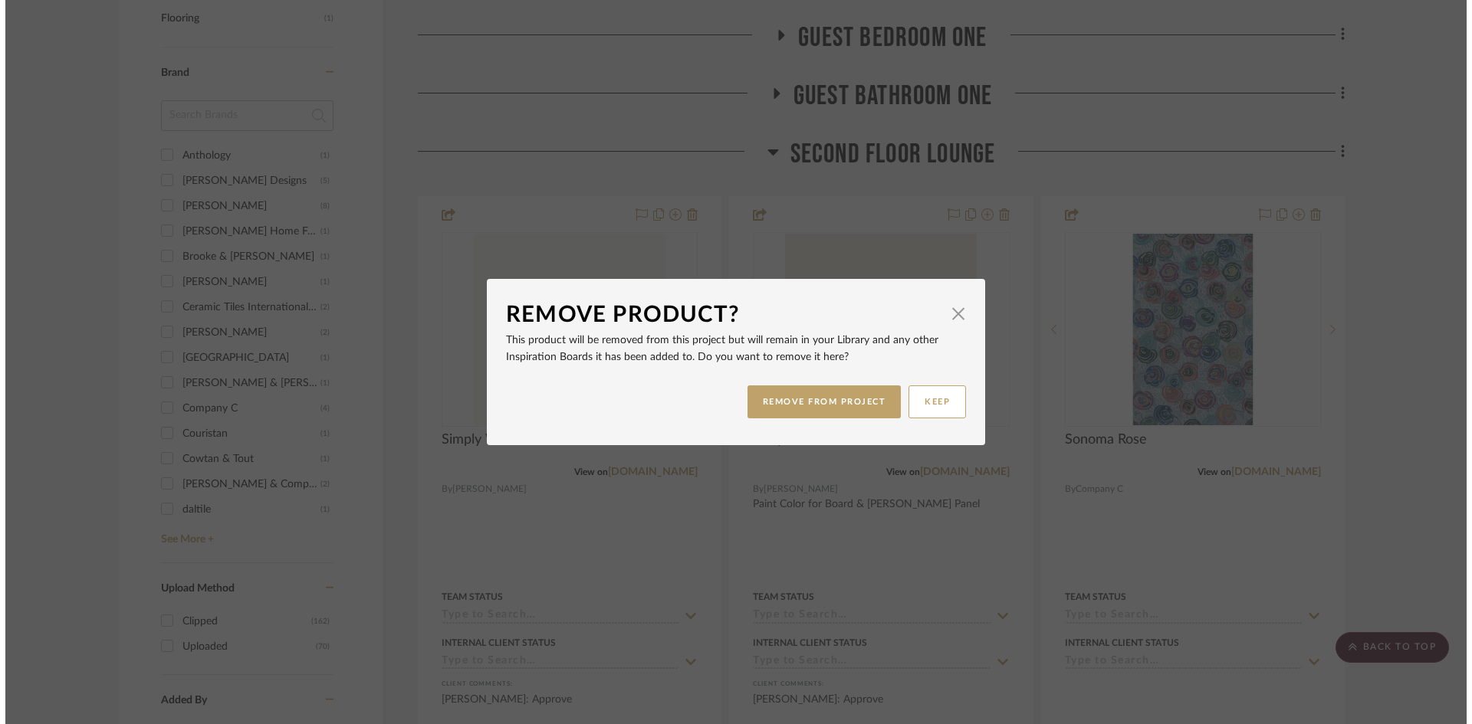
scroll to position [0, 0]
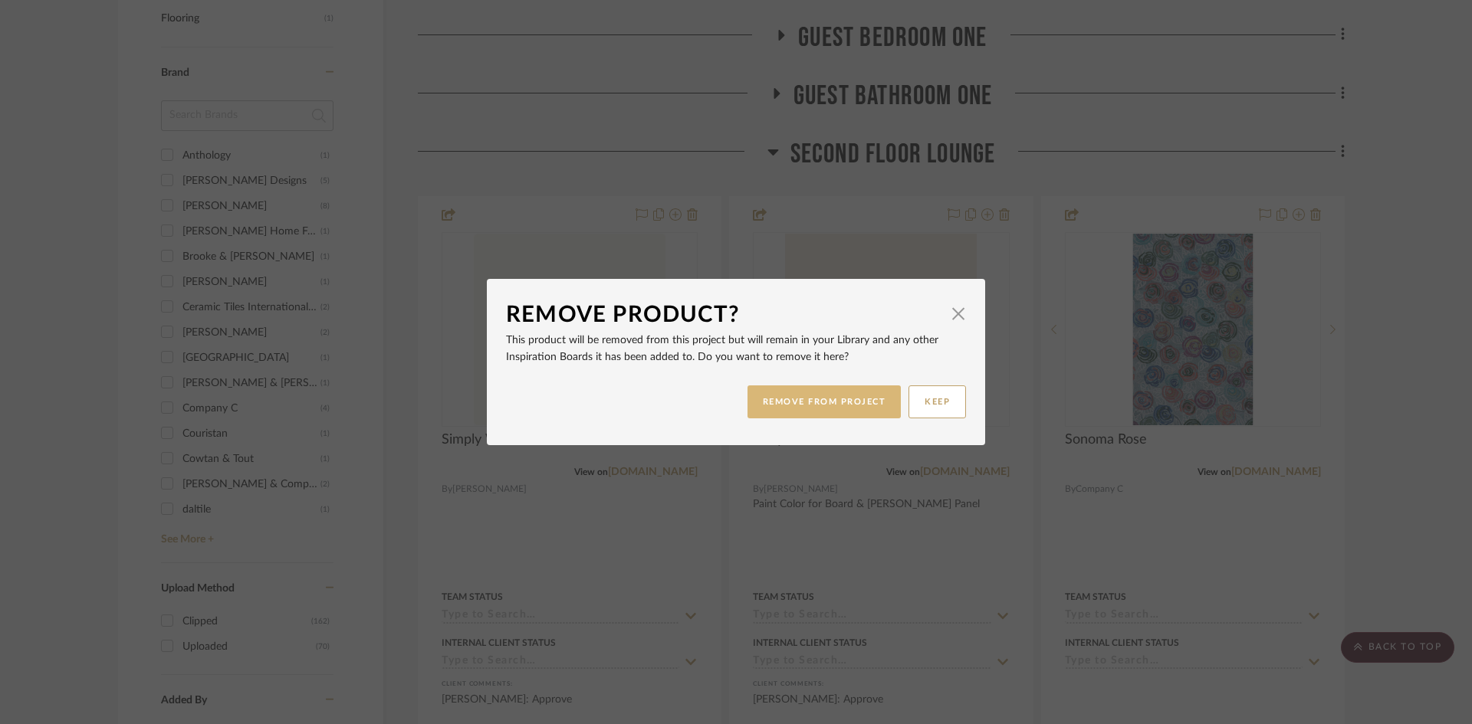
click at [875, 405] on button "REMOVE FROM PROJECT" at bounding box center [824, 402] width 154 height 33
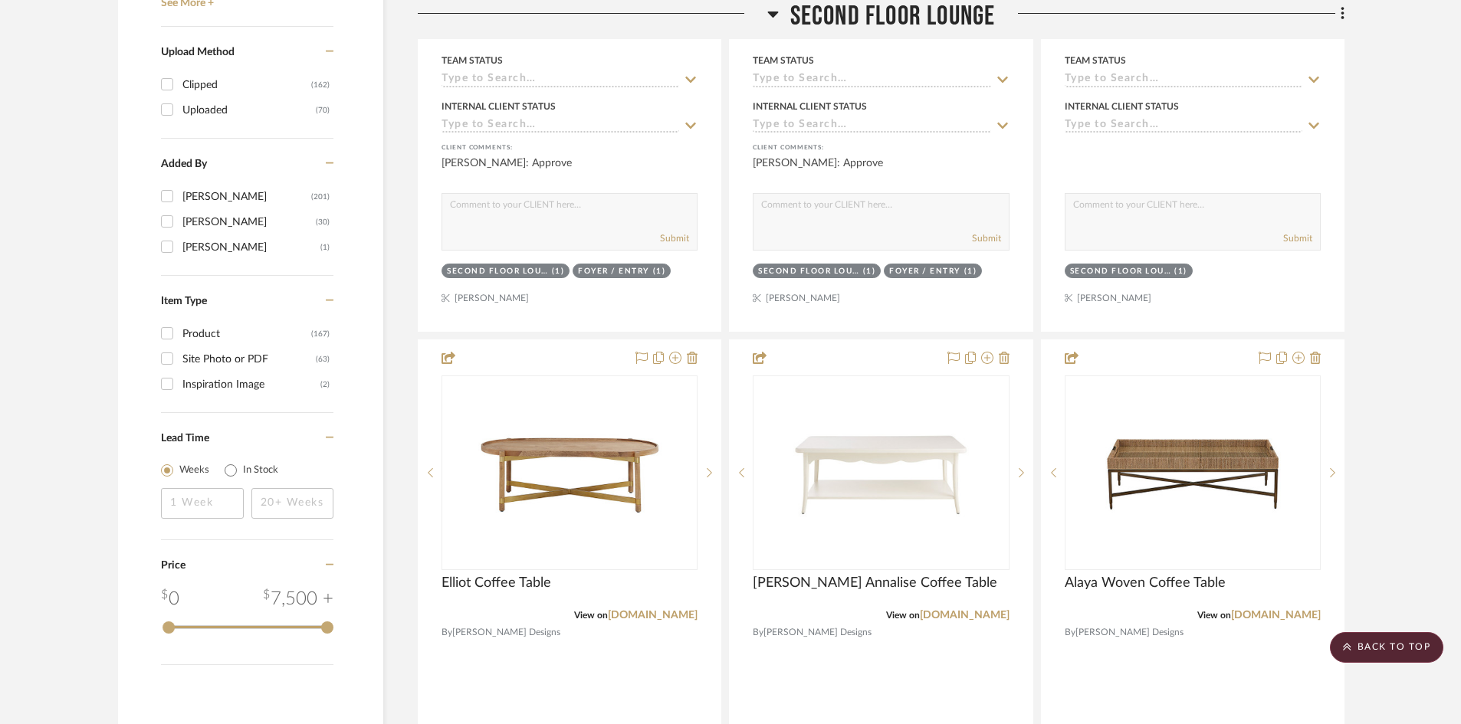
scroll to position [2146, 0]
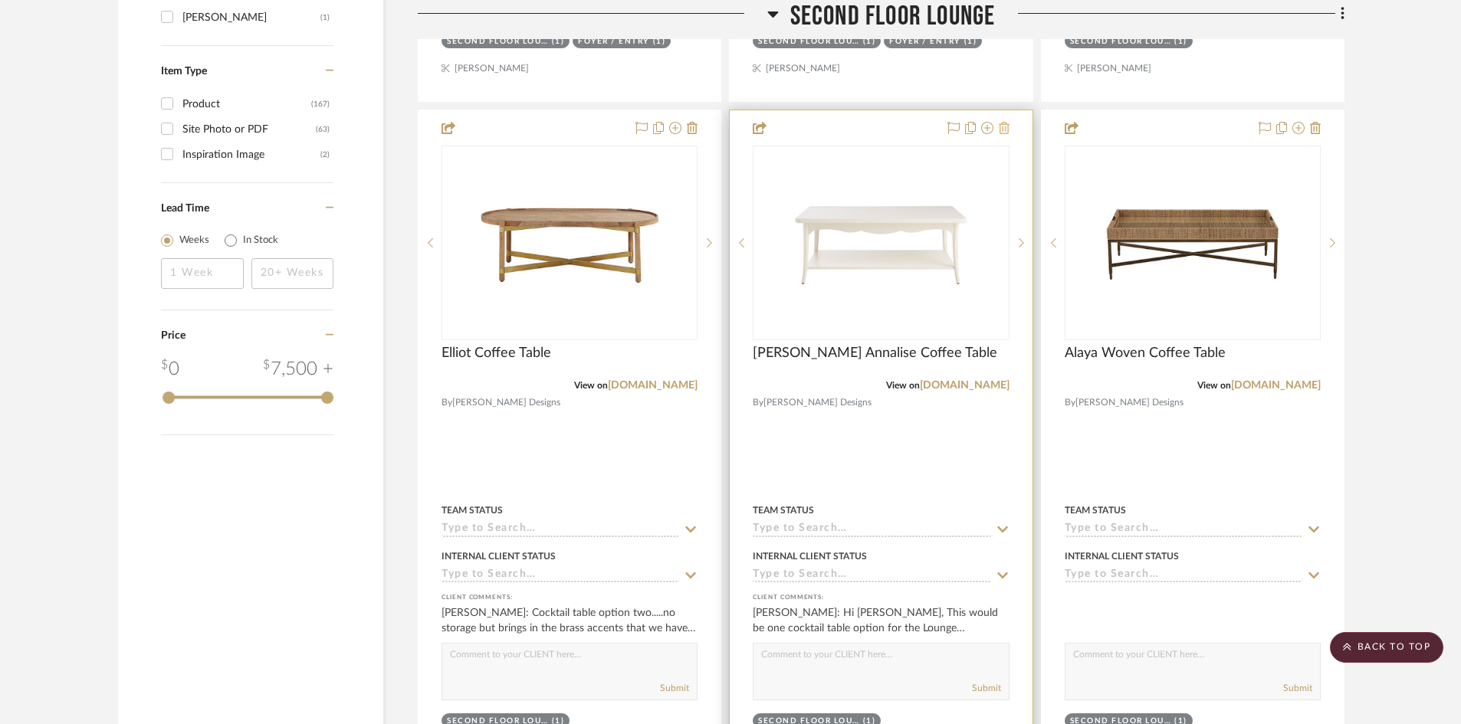
click at [1007, 127] on icon at bounding box center [1004, 128] width 11 height 12
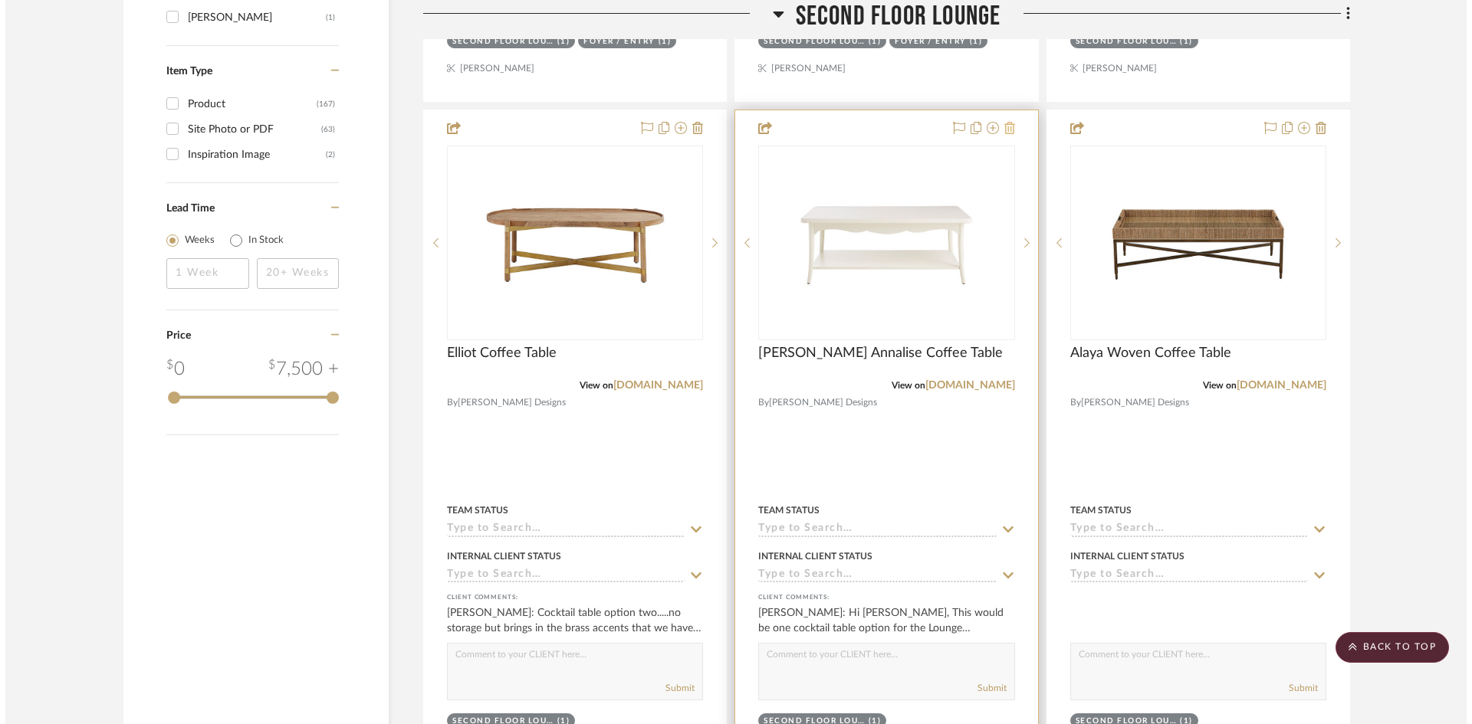
scroll to position [0, 0]
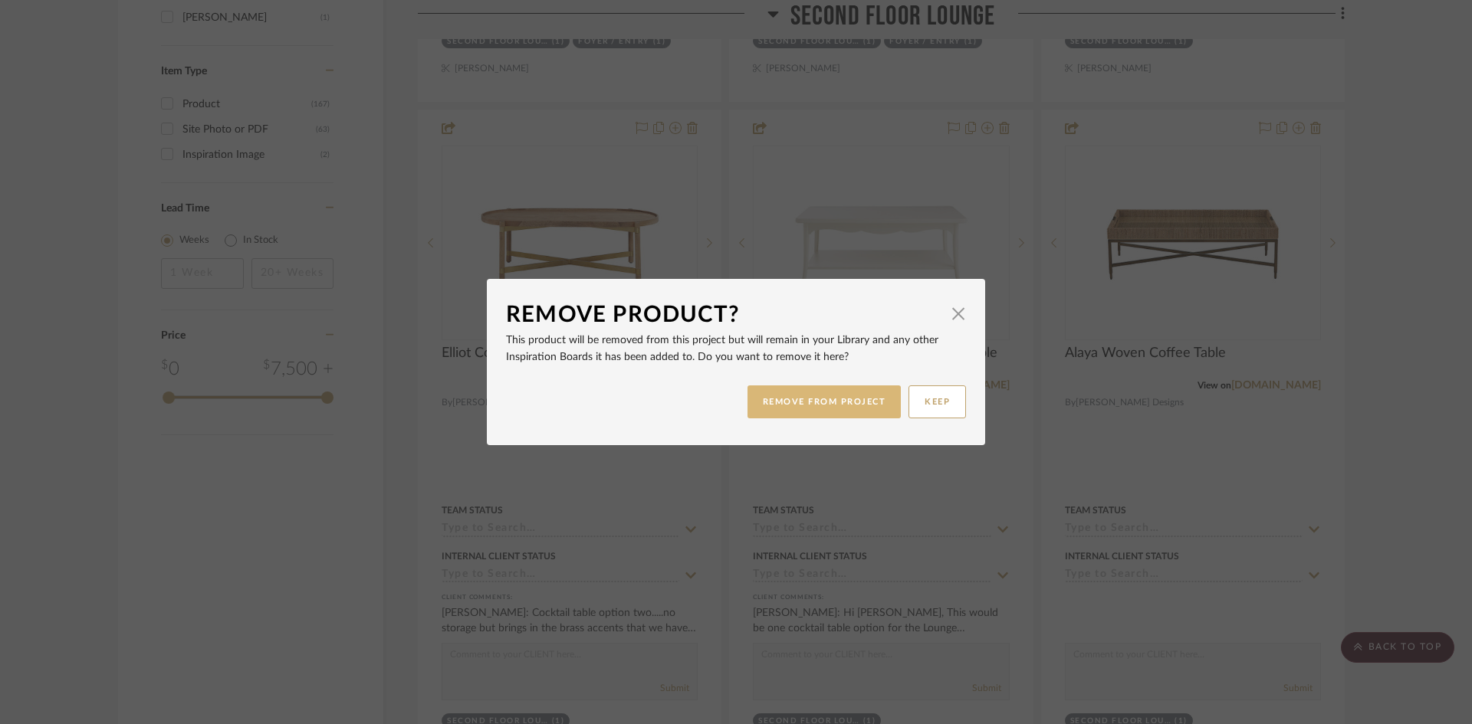
click at [840, 400] on button "REMOVE FROM PROJECT" at bounding box center [824, 402] width 154 height 33
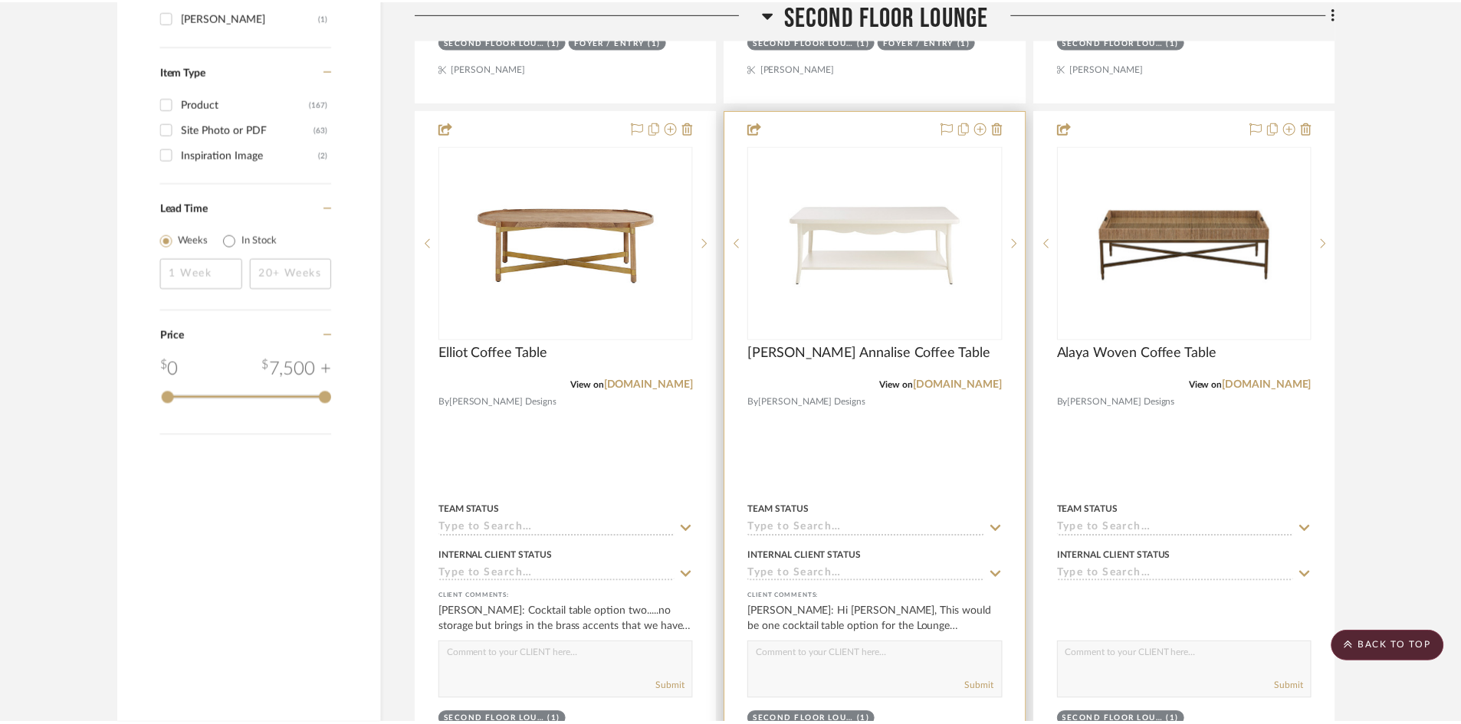
scroll to position [2146, 0]
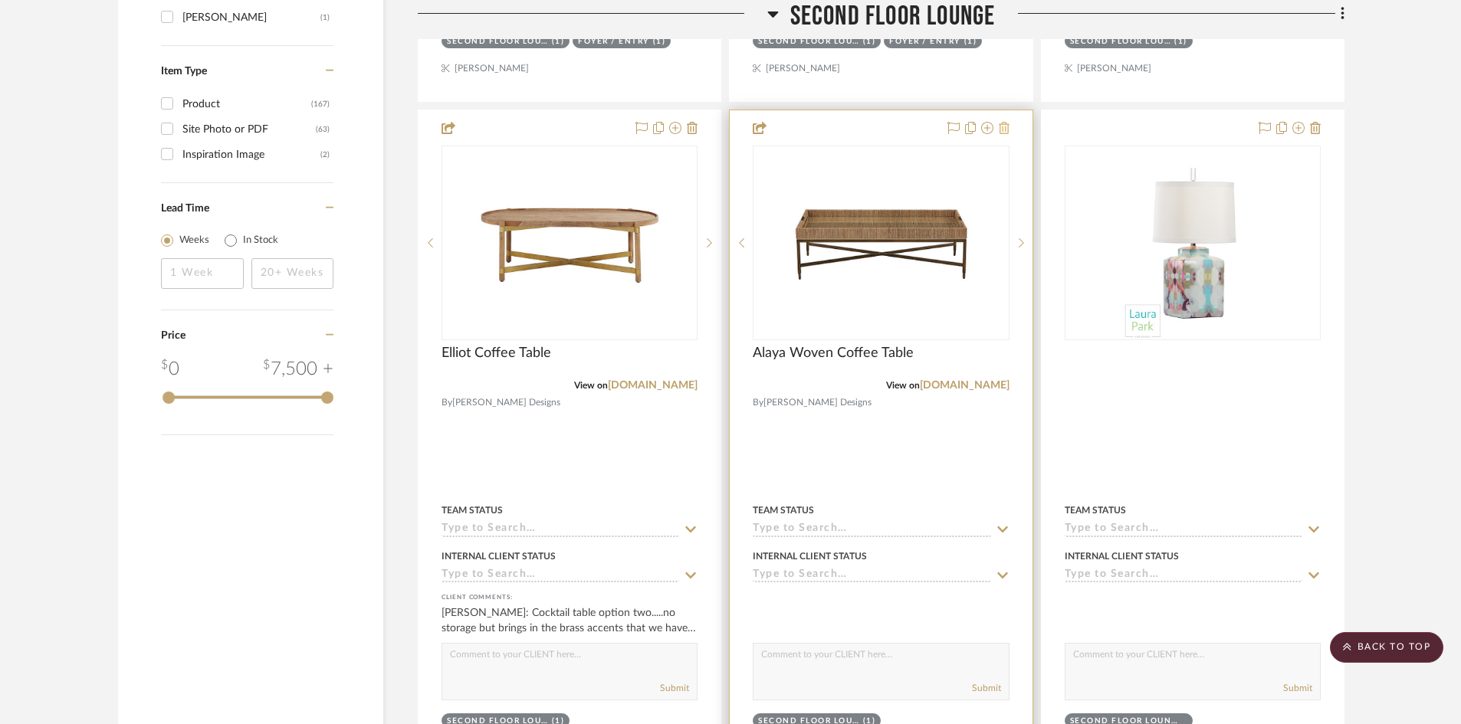
click at [1003, 129] on icon at bounding box center [1004, 128] width 11 height 12
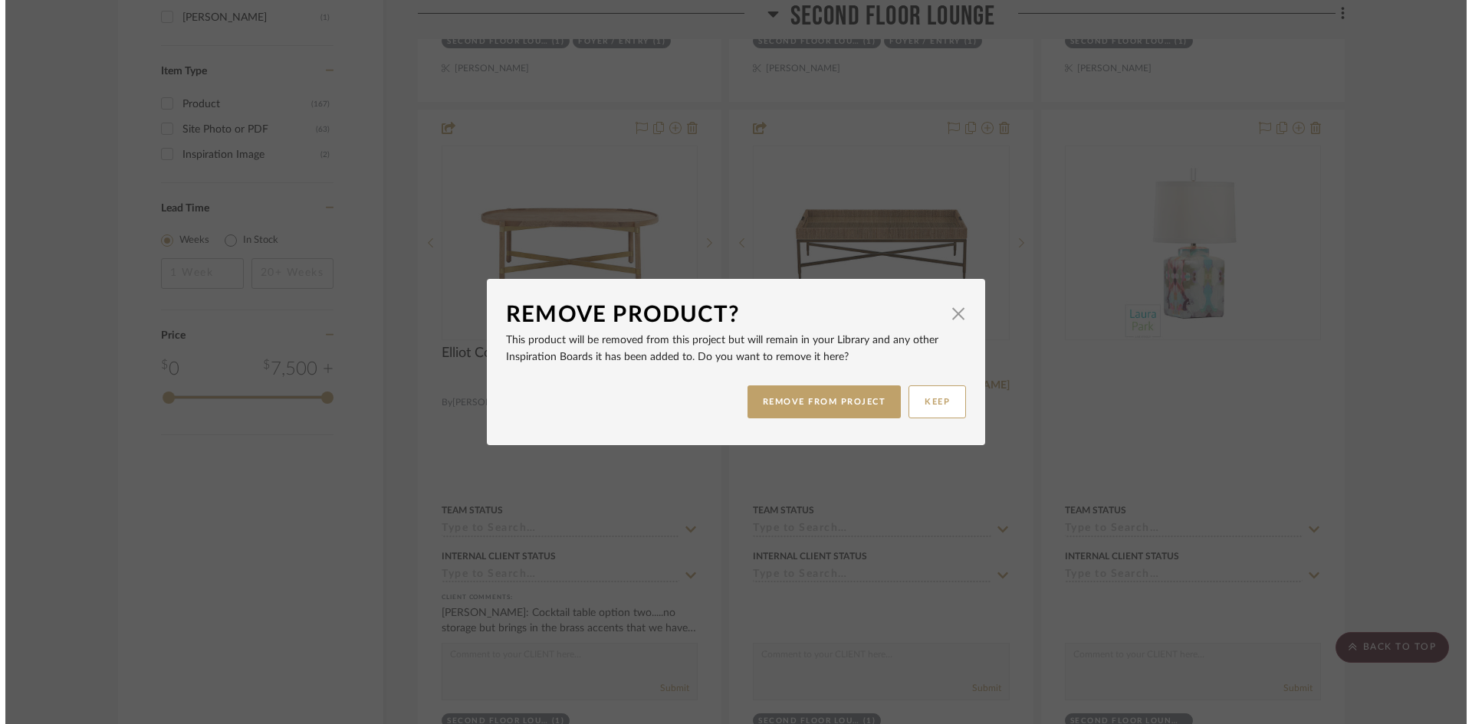
scroll to position [0, 0]
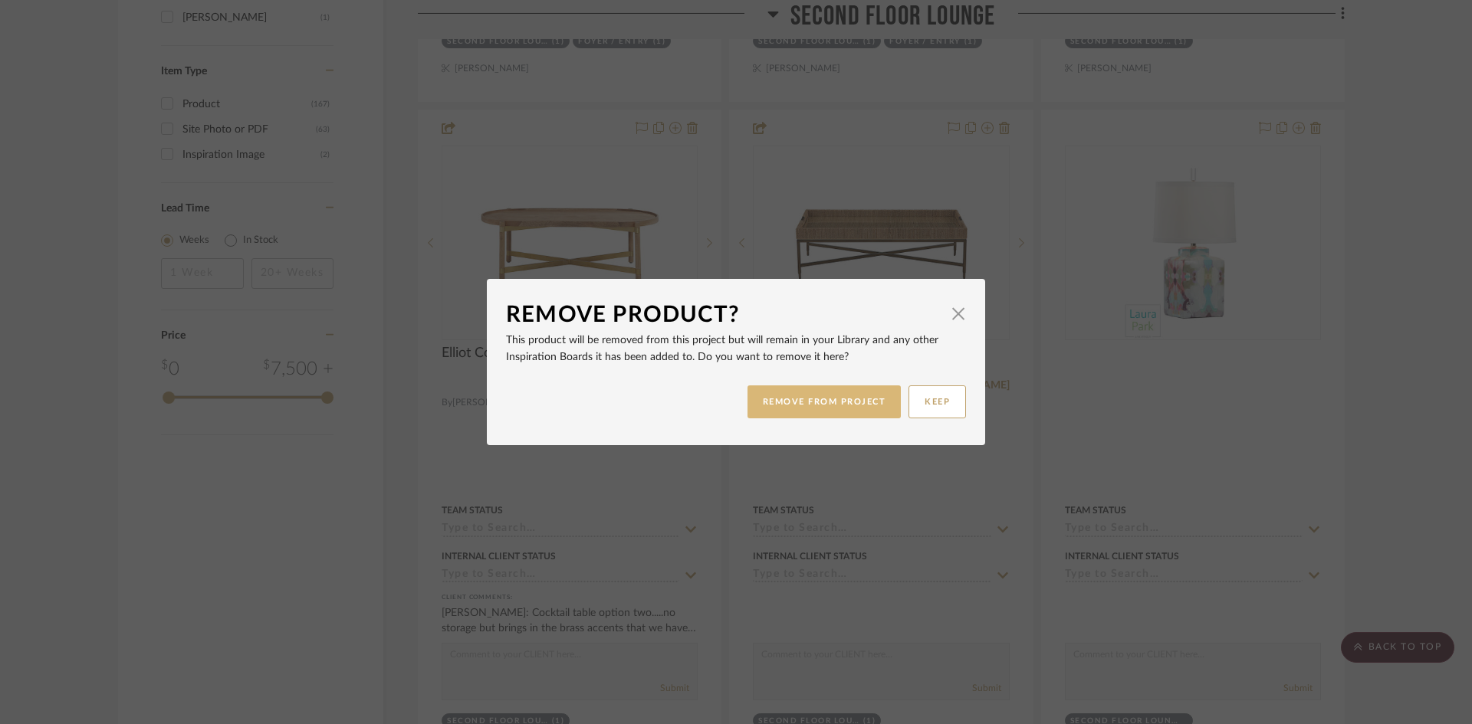
click at [854, 398] on button "REMOVE FROM PROJECT" at bounding box center [824, 402] width 154 height 33
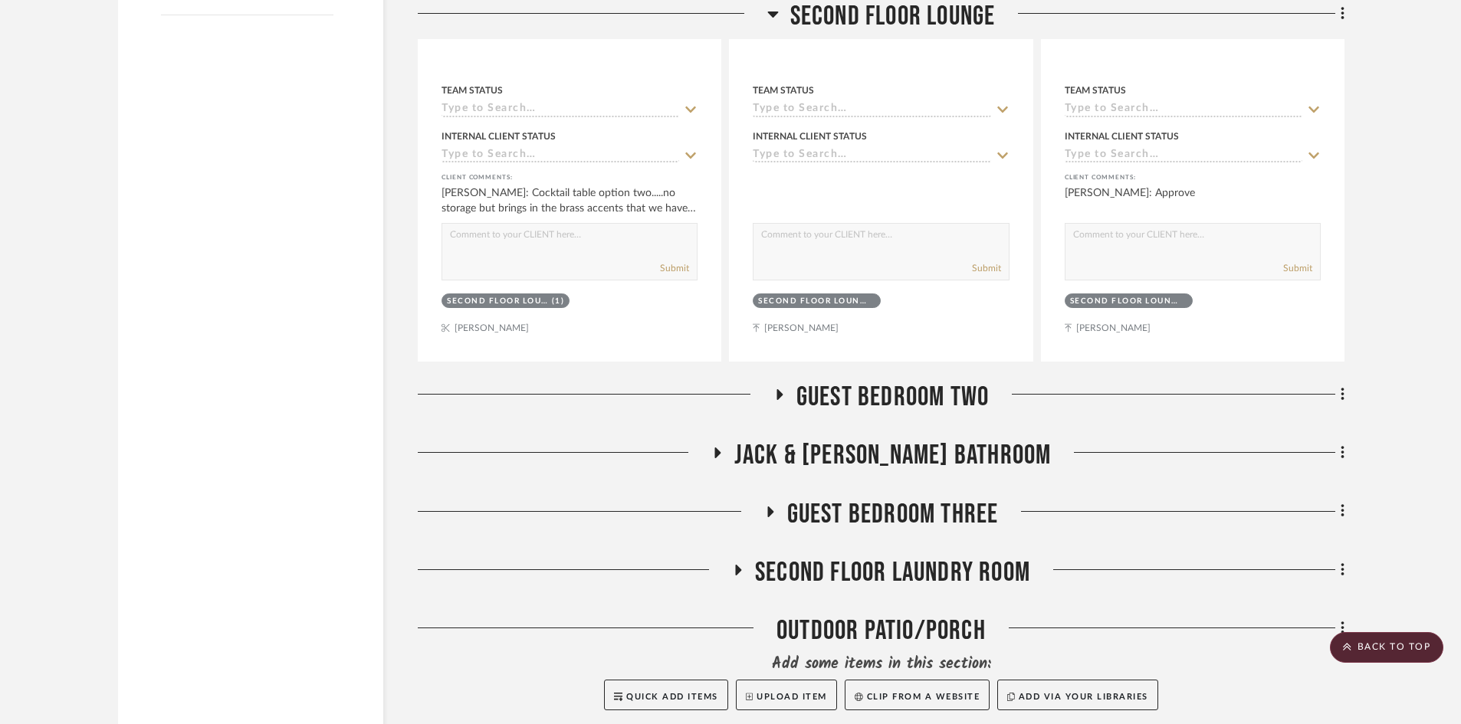
scroll to position [2692, 0]
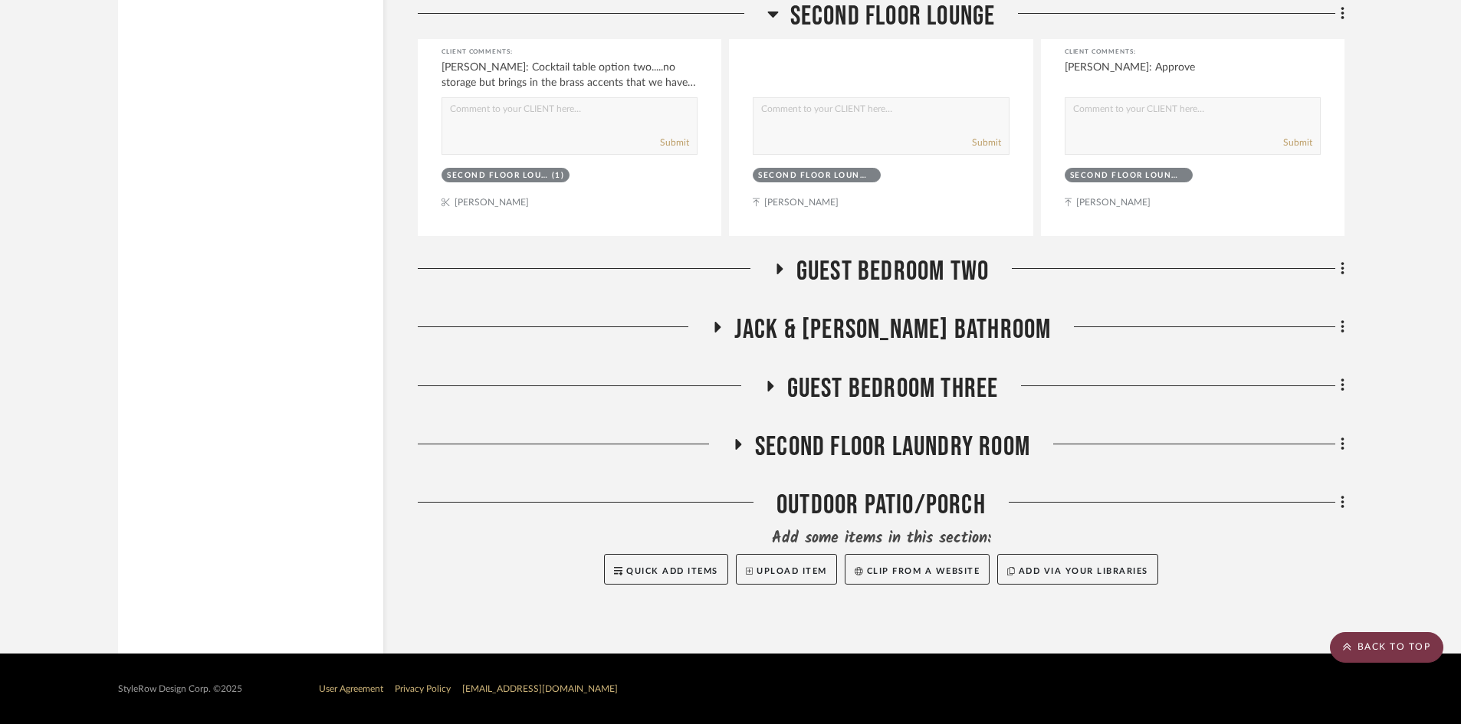
click at [1380, 645] on scroll-to-top-button "BACK TO TOP" at bounding box center [1386, 647] width 113 height 31
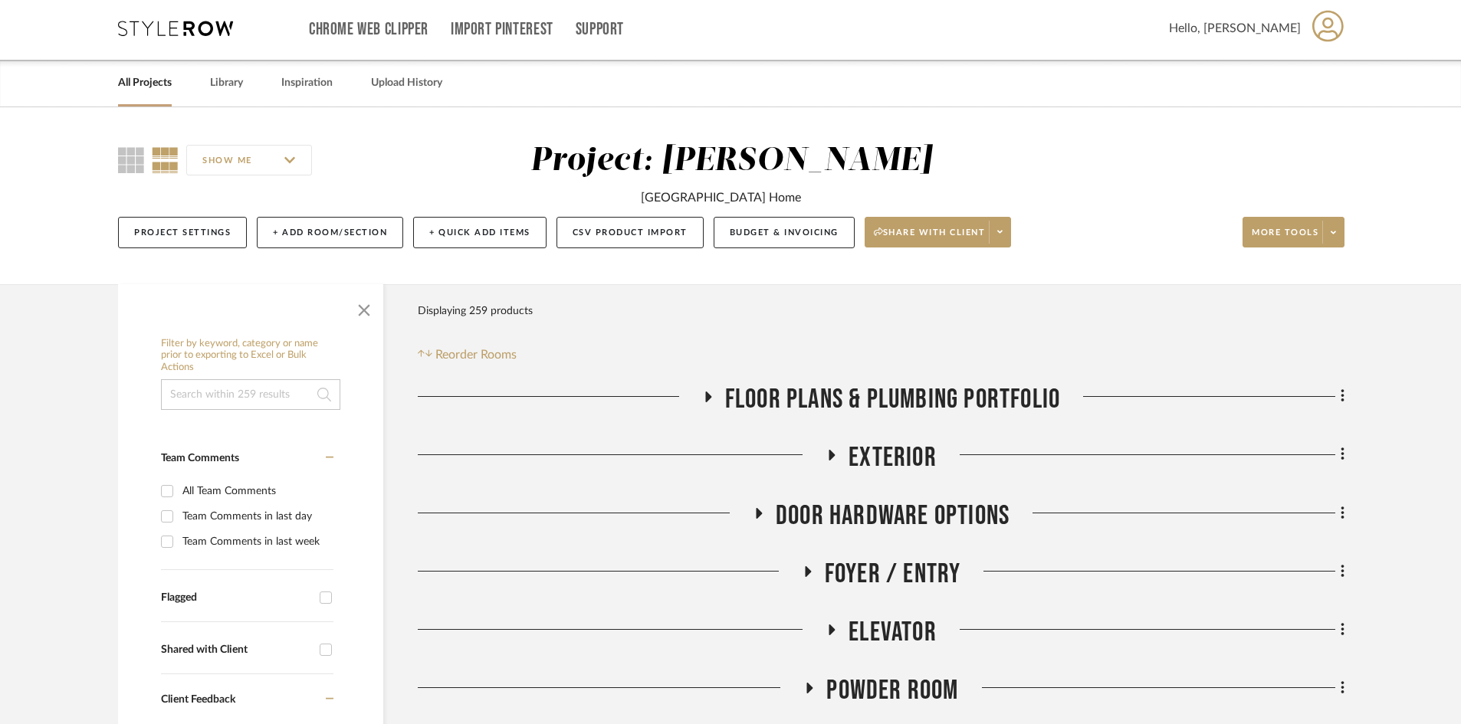
scroll to position [0, 0]
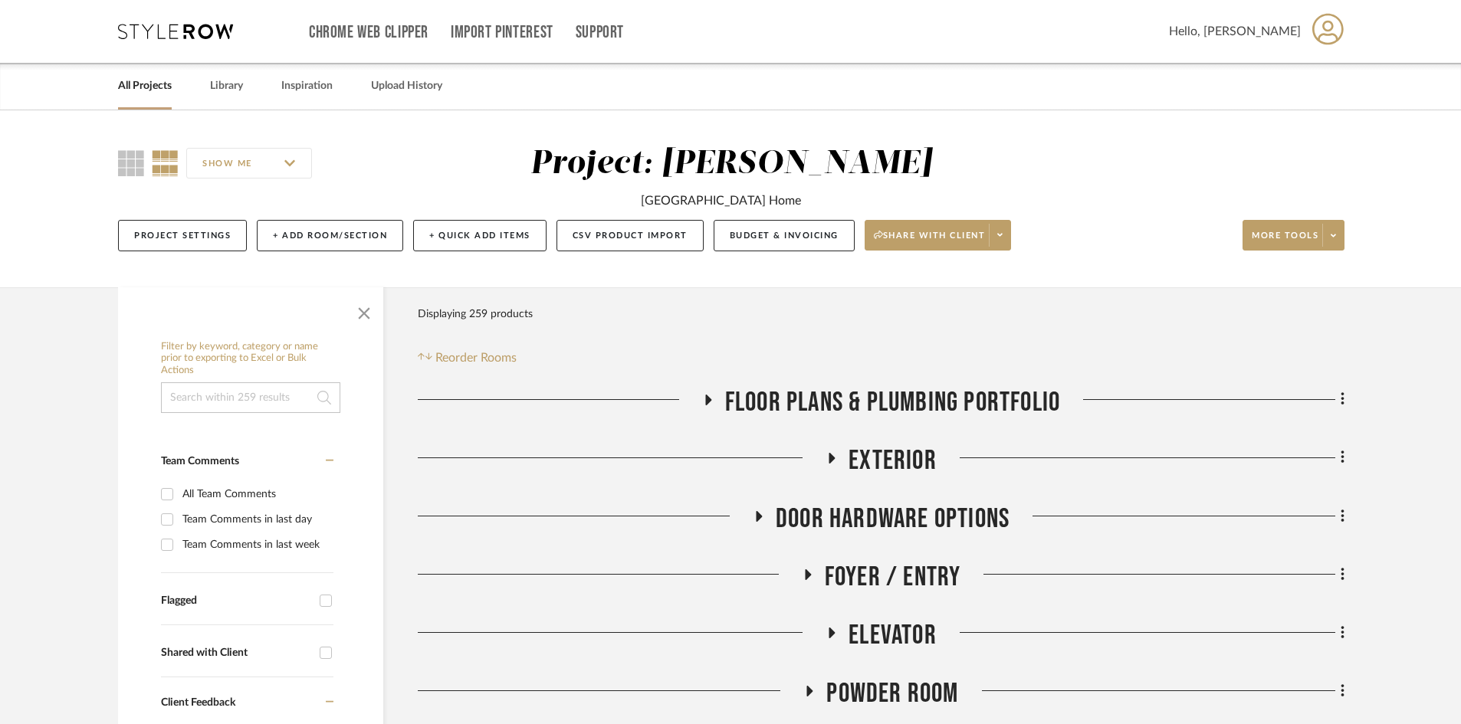
click at [1325, 31] on icon at bounding box center [1327, 29] width 31 height 32
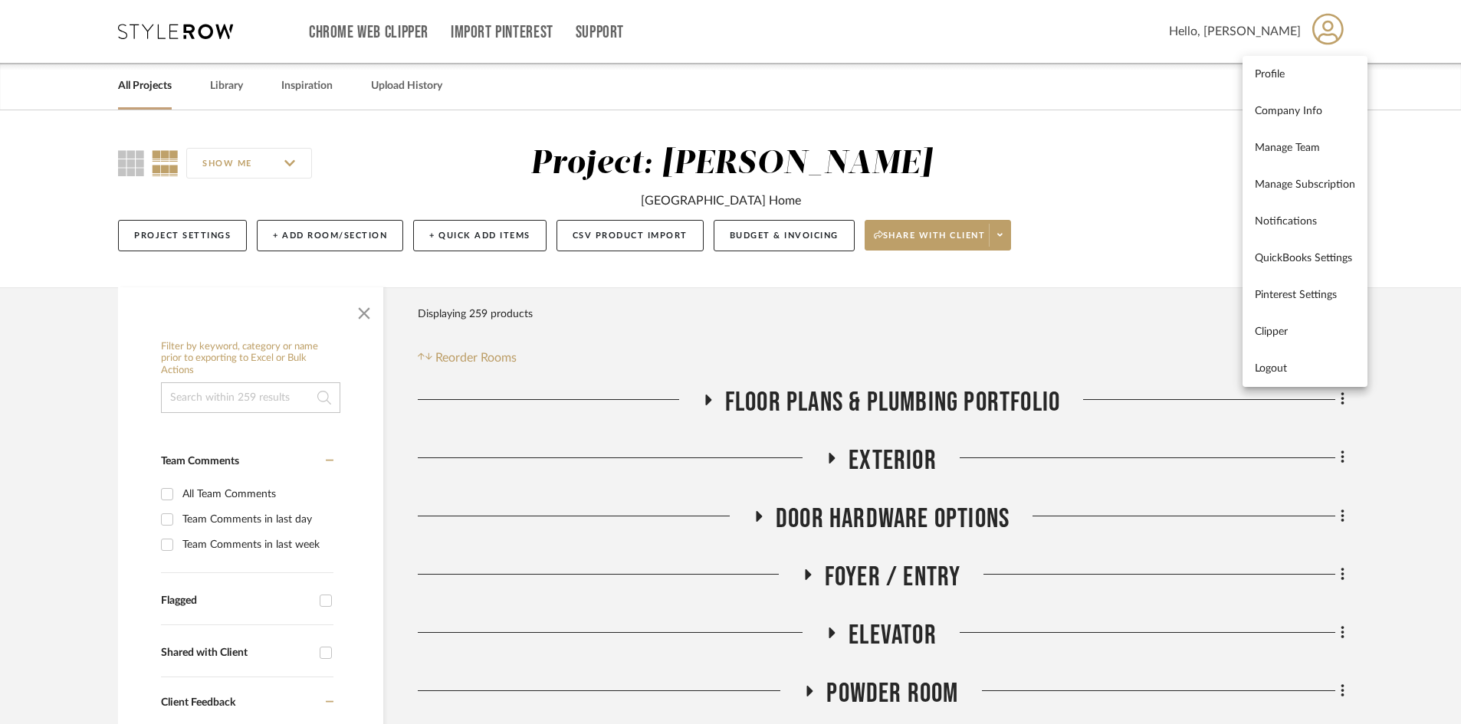
click at [1268, 370] on span "Logout" at bounding box center [1305, 368] width 100 height 13
